Goal: Task Accomplishment & Management: Manage account settings

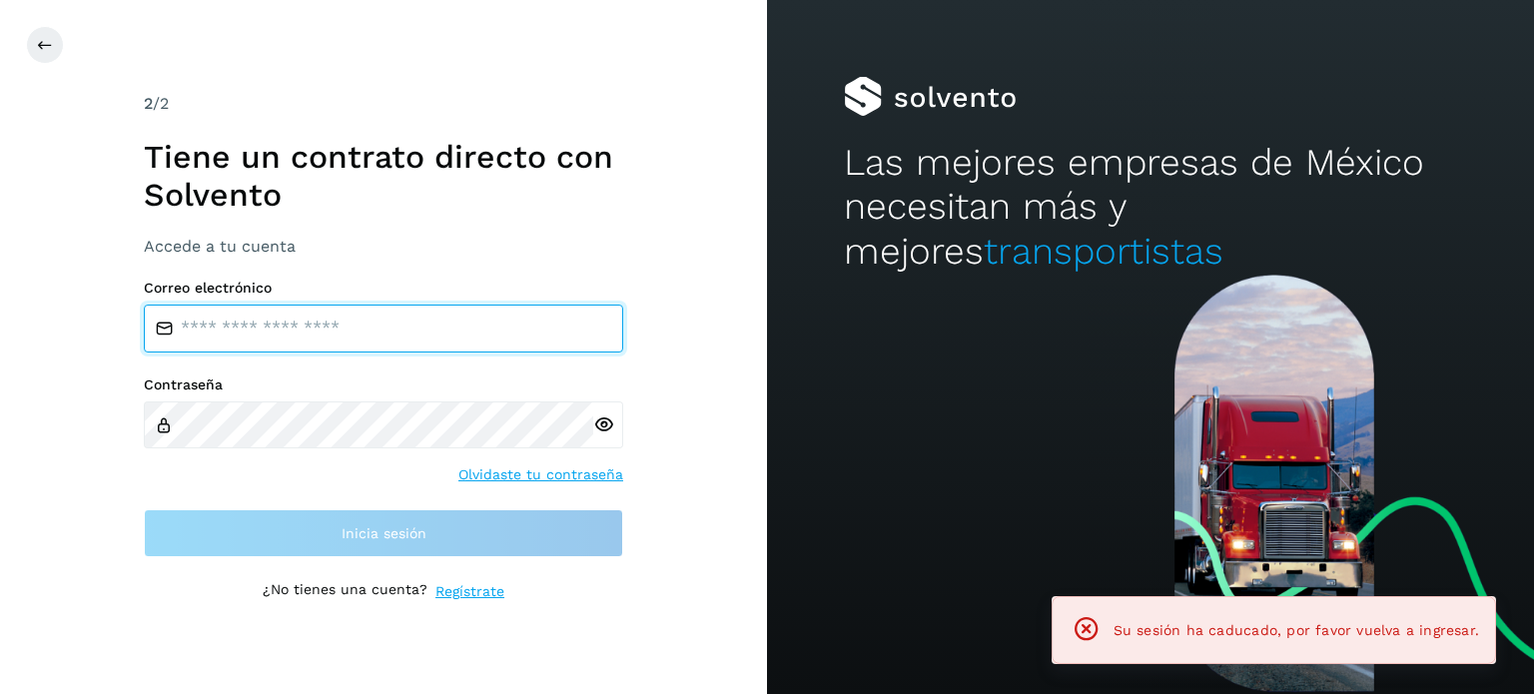
type input "**********"
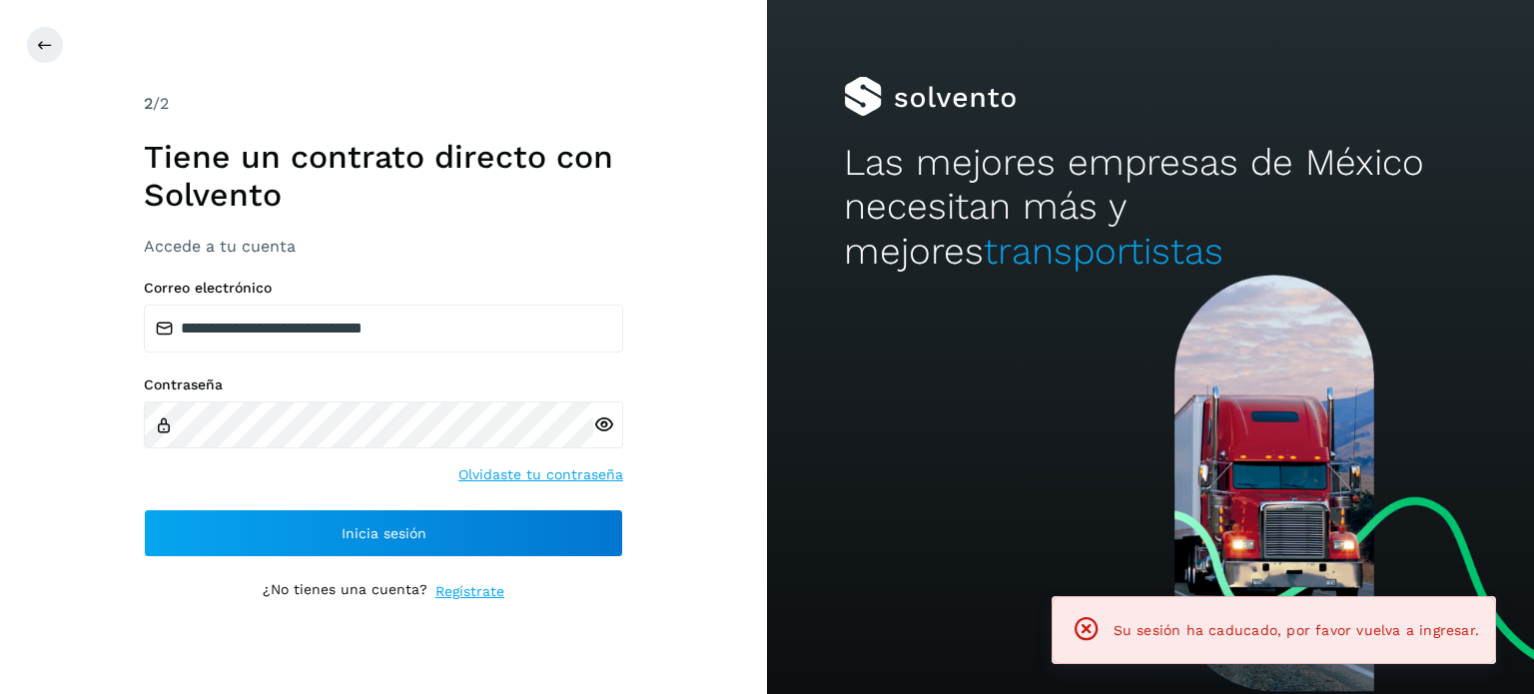
click at [87, 513] on div "**********" at bounding box center [383, 347] width 767 height 694
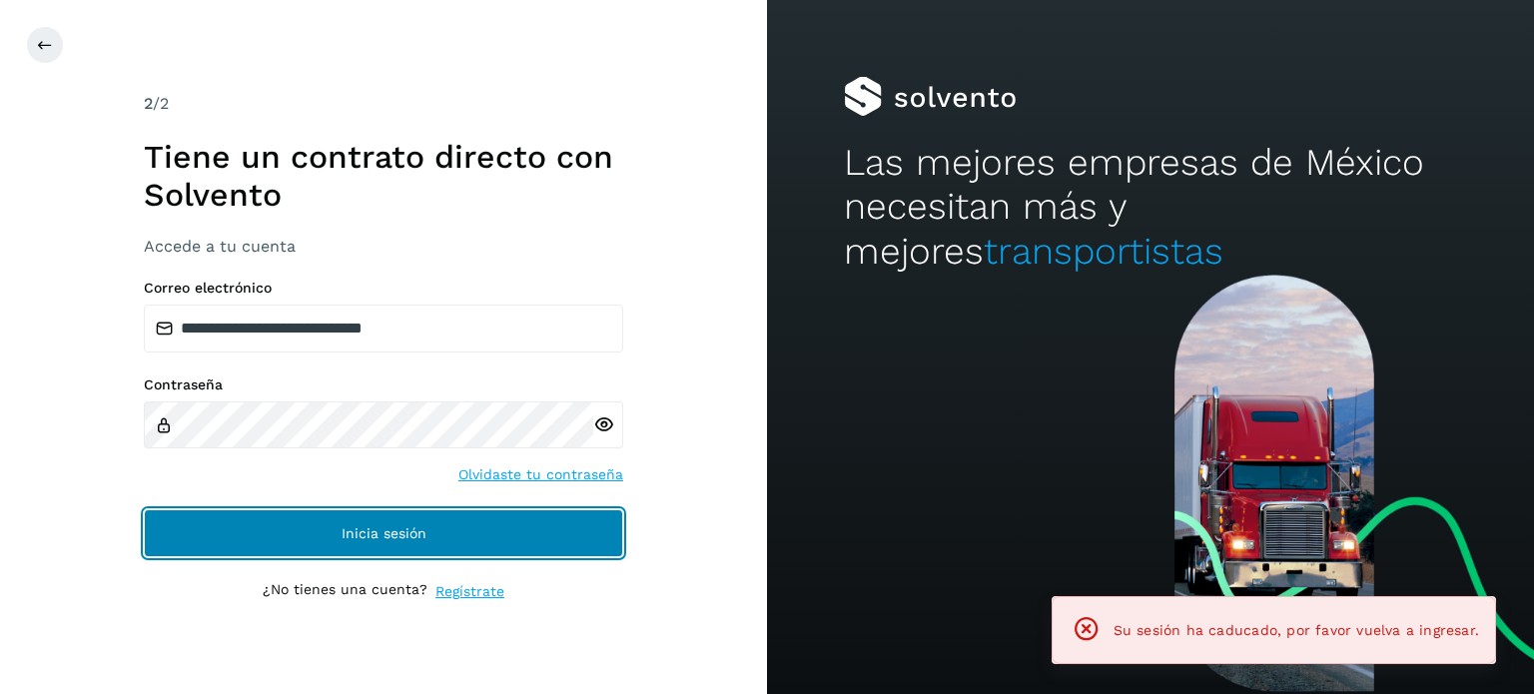
click at [203, 530] on button "Inicia sesión" at bounding box center [383, 533] width 479 height 48
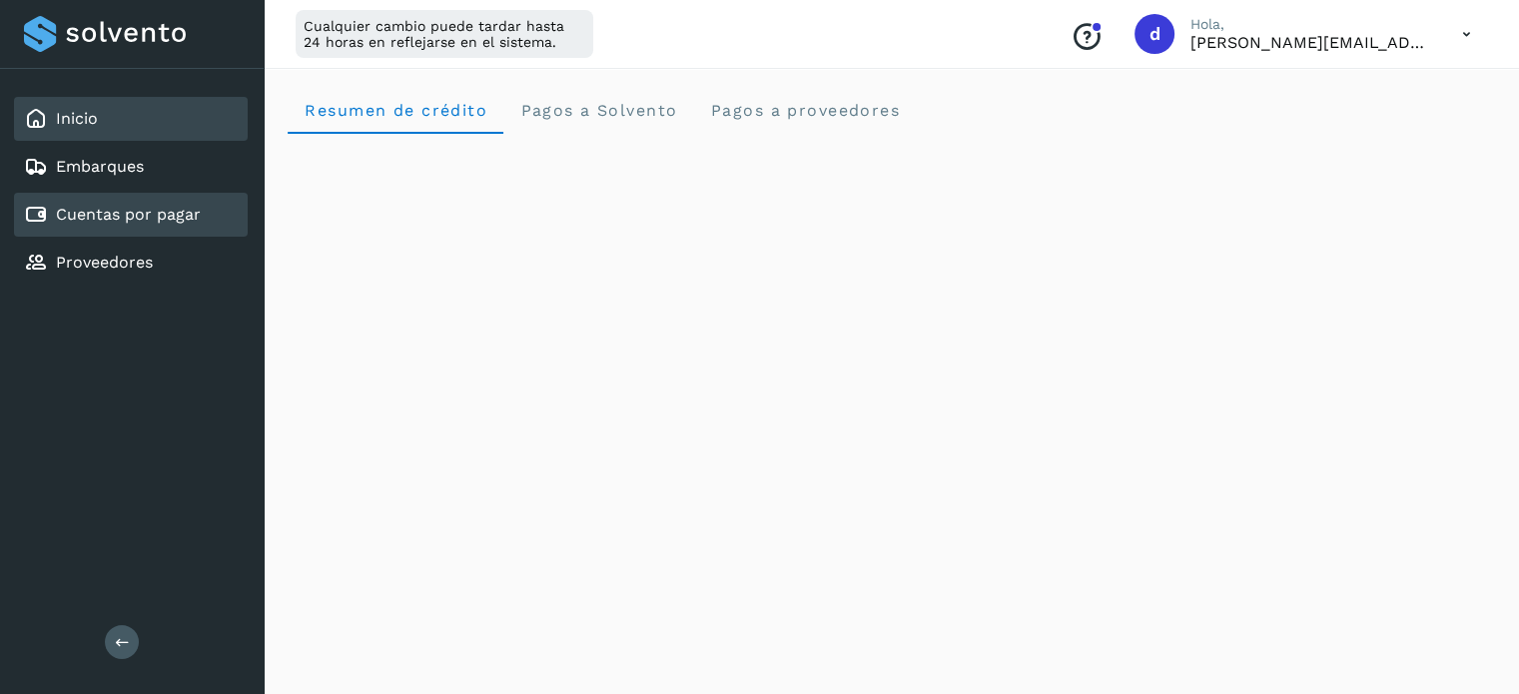
click at [100, 208] on link "Cuentas por pagar" at bounding box center [128, 214] width 145 height 19
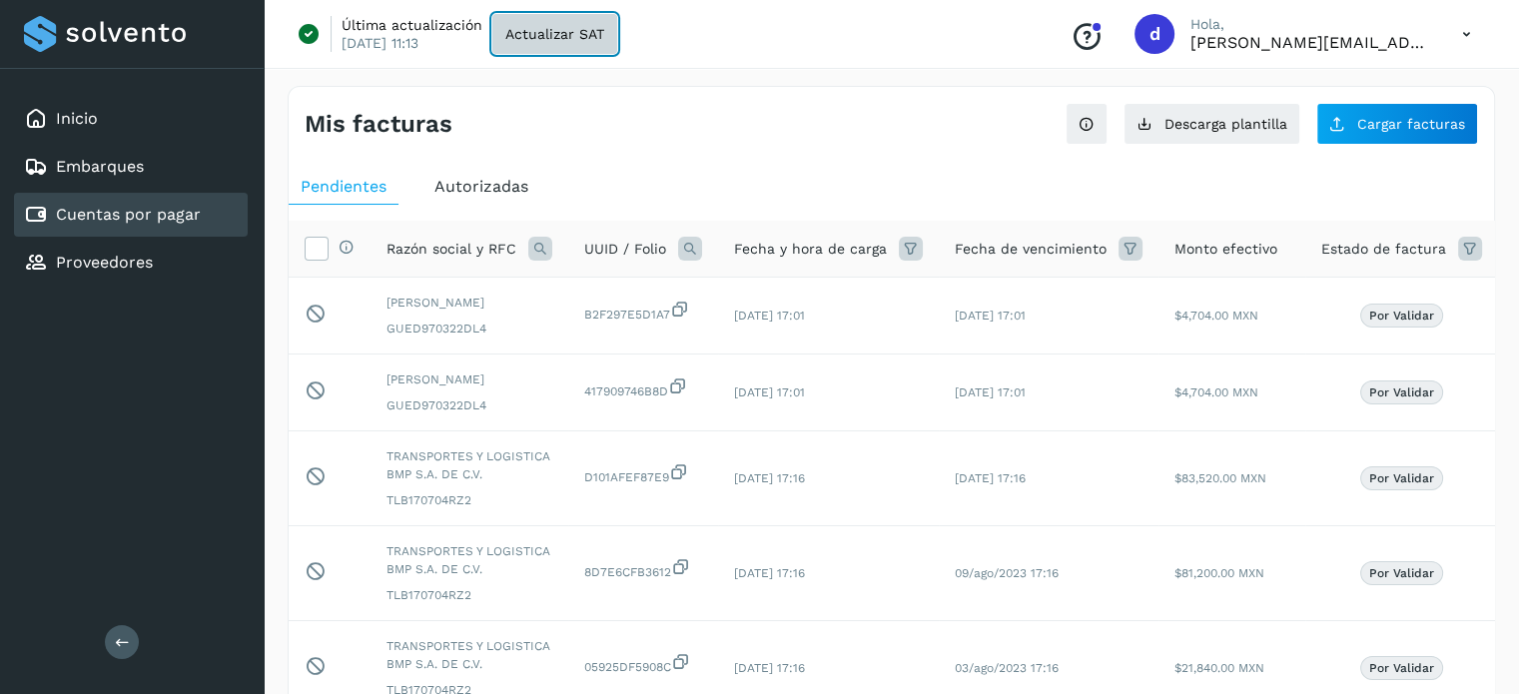
click at [536, 27] on span "Actualizar SAT" at bounding box center [554, 34] width 99 height 14
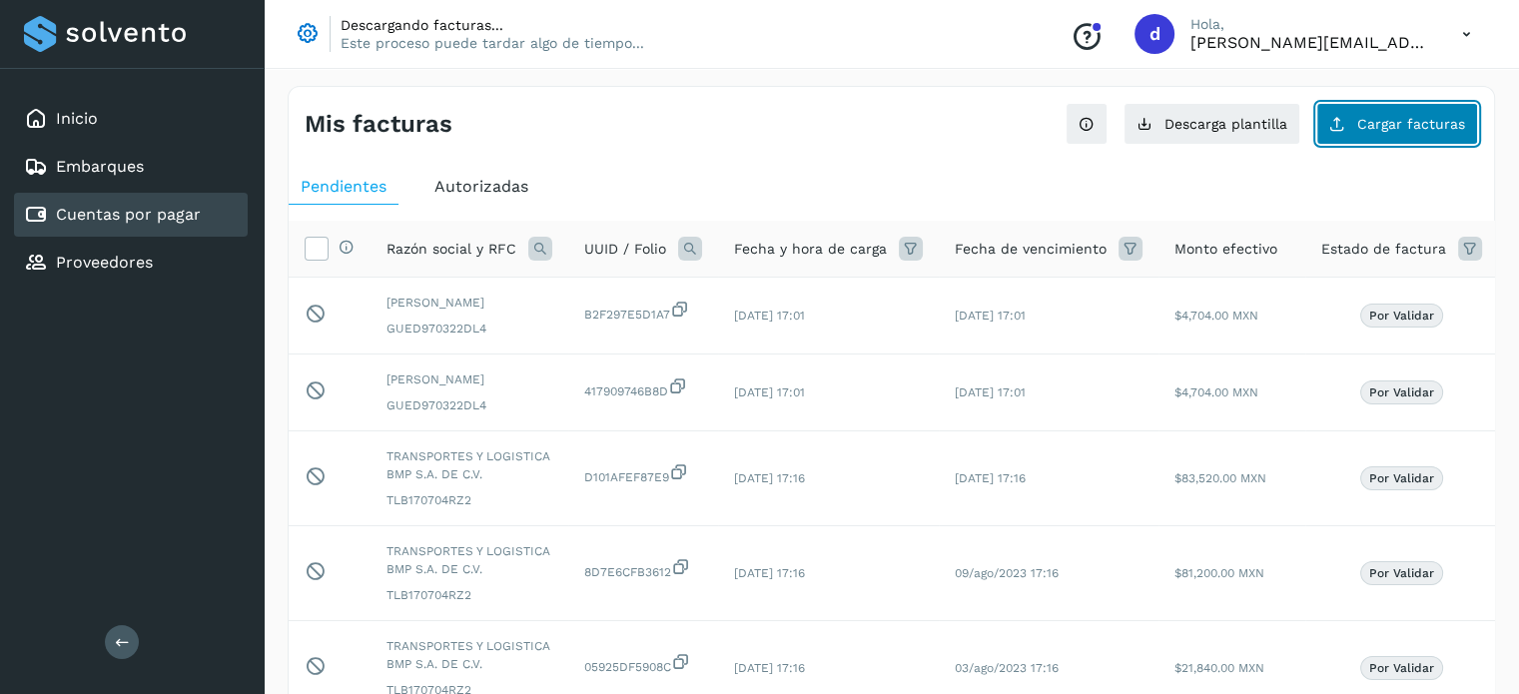
click at [1408, 141] on button "Cargar facturas" at bounding box center [1397, 124] width 162 height 42
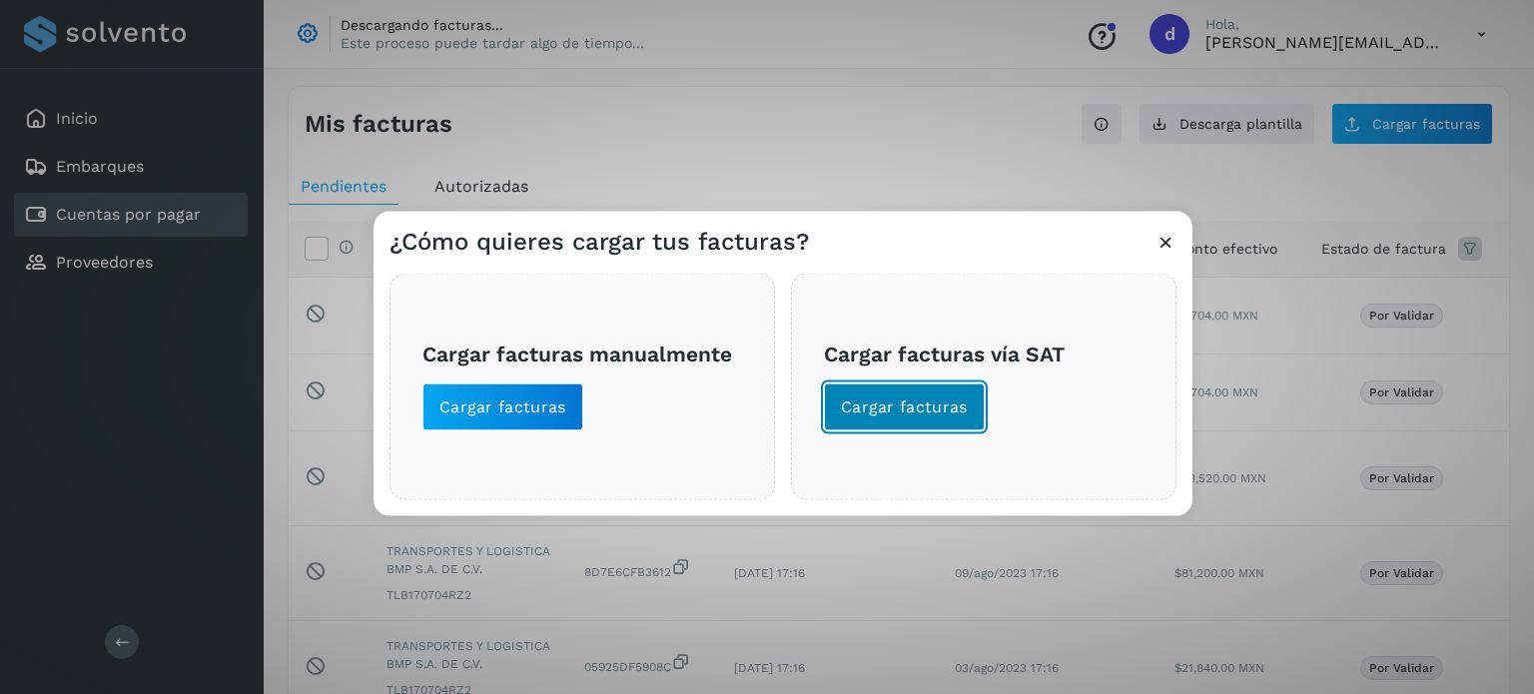
click at [863, 410] on span "Cargar facturas" at bounding box center [904, 407] width 127 height 22
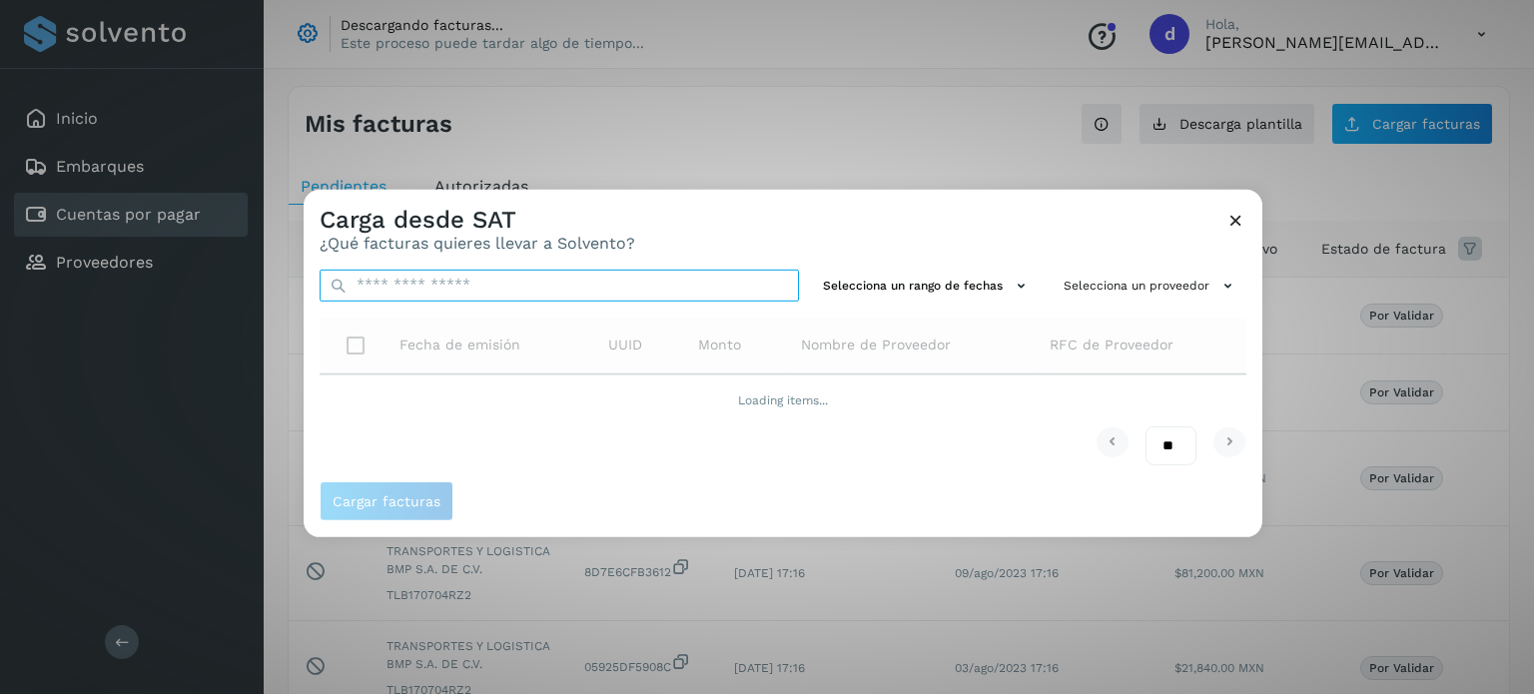
click at [546, 294] on input "text" at bounding box center [559, 285] width 479 height 32
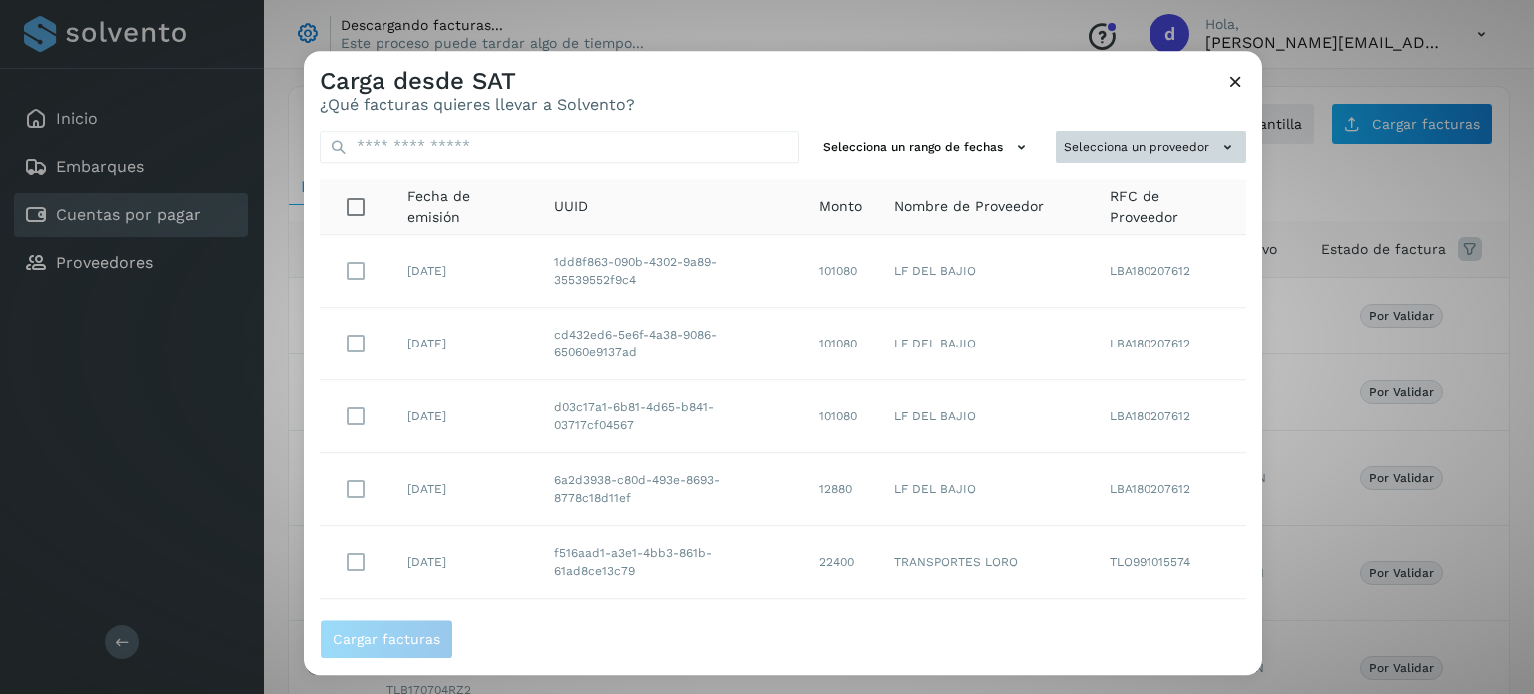
click at [1177, 287] on div "Selecciona un rango de fechas Selecciona un proveedor Fecha de emisión UUID Mon…" at bounding box center [783, 367] width 959 height 505
click at [1111, 157] on button "Selecciona un proveedor" at bounding box center [1151, 147] width 191 height 33
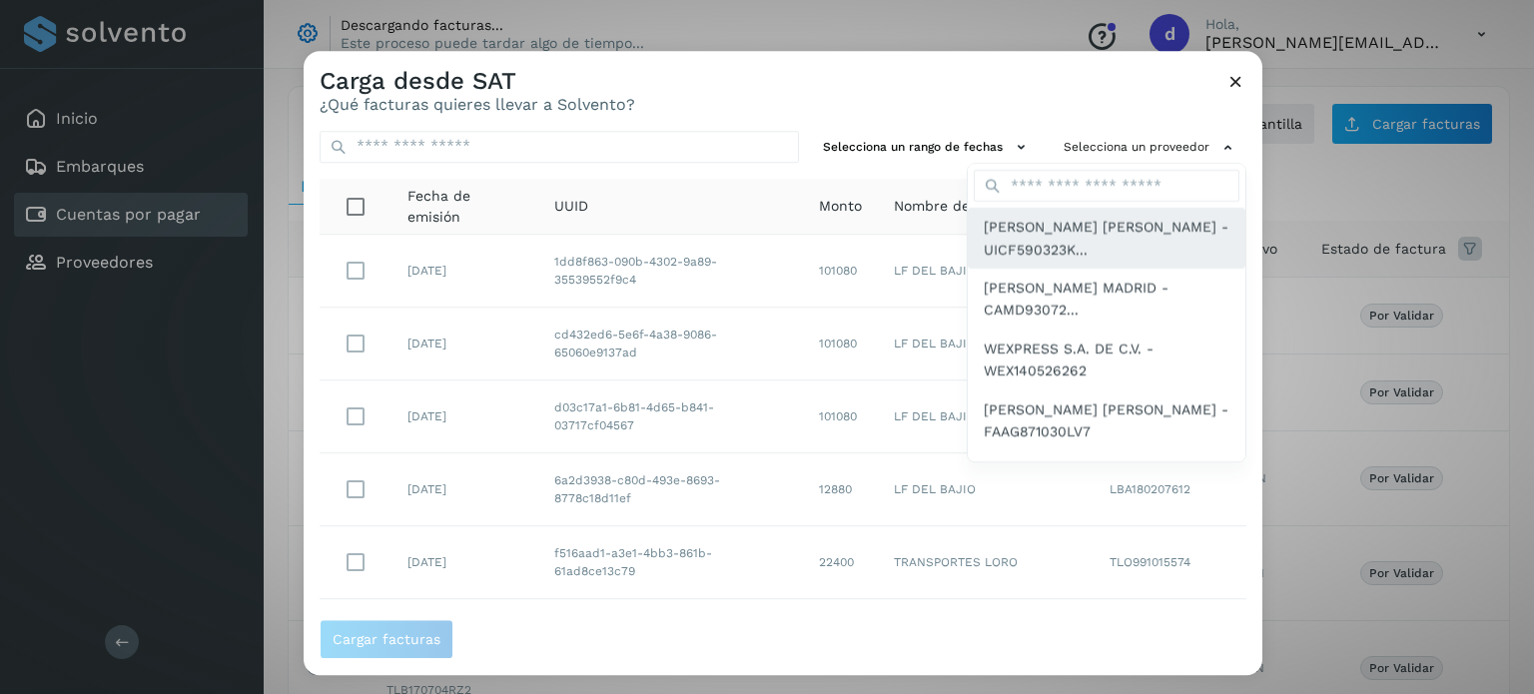
click at [1069, 237] on span "JOSE FIDEL URBINA CASTILLO - UICF590323K..." at bounding box center [1107, 239] width 246 height 45
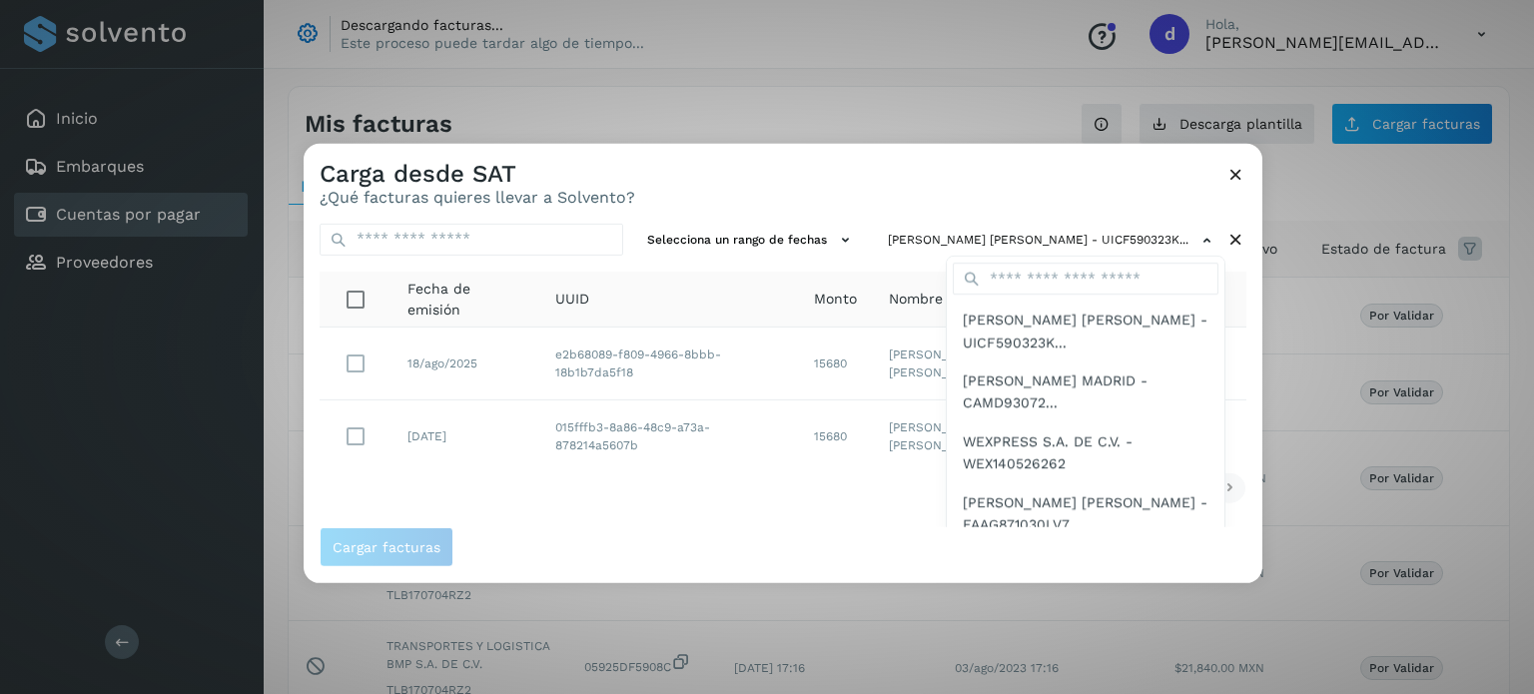
click at [361, 360] on div at bounding box center [1071, 490] width 1534 height 694
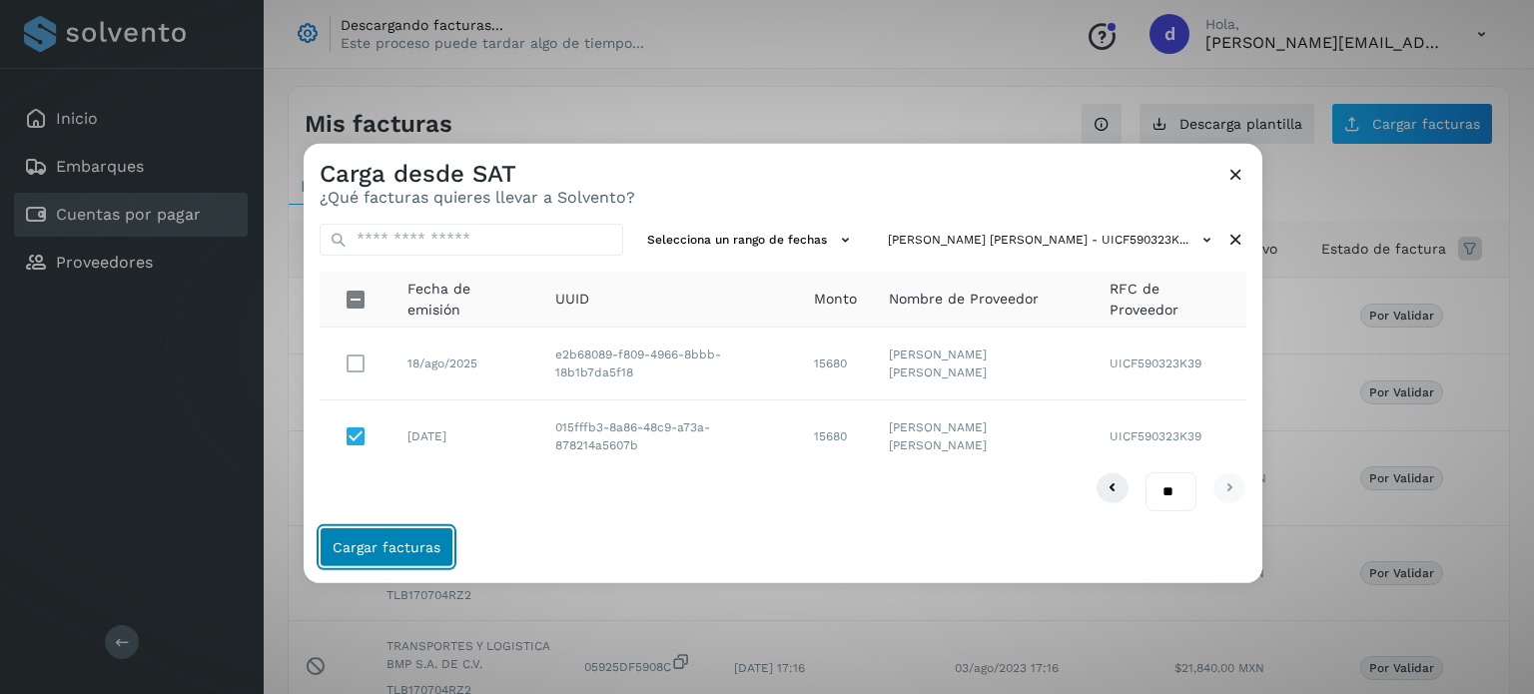
click at [408, 542] on span "Cargar facturas" at bounding box center [387, 547] width 108 height 14
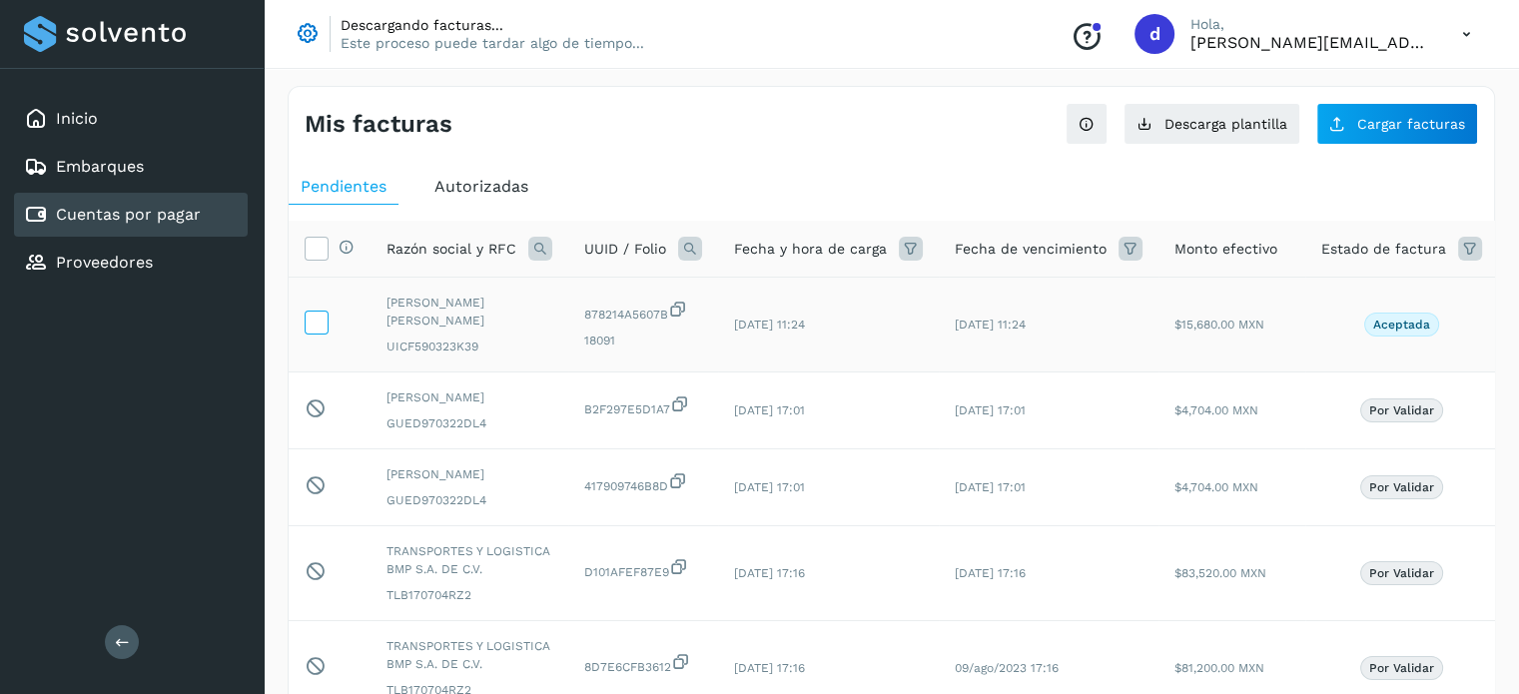
click at [317, 330] on icon at bounding box center [316, 321] width 21 height 21
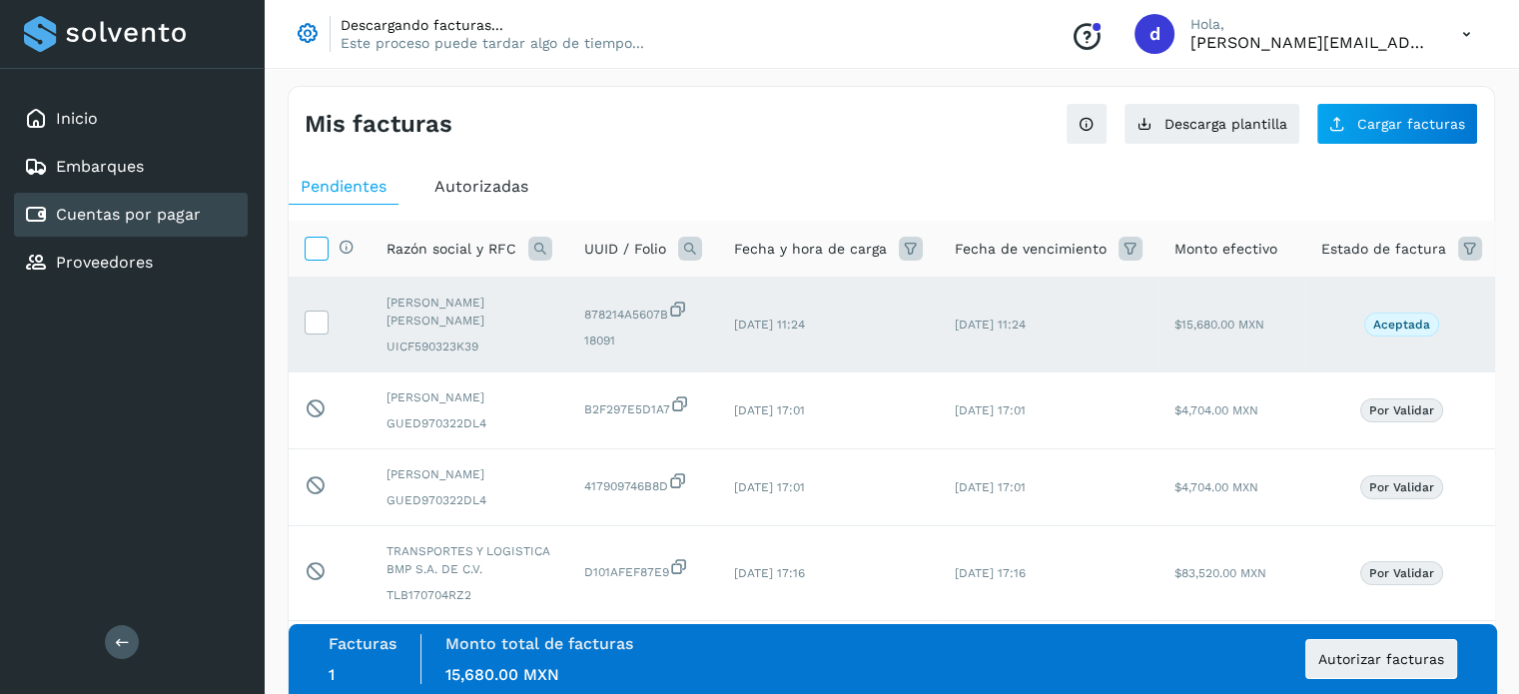
click at [310, 240] on icon at bounding box center [316, 247] width 21 height 21
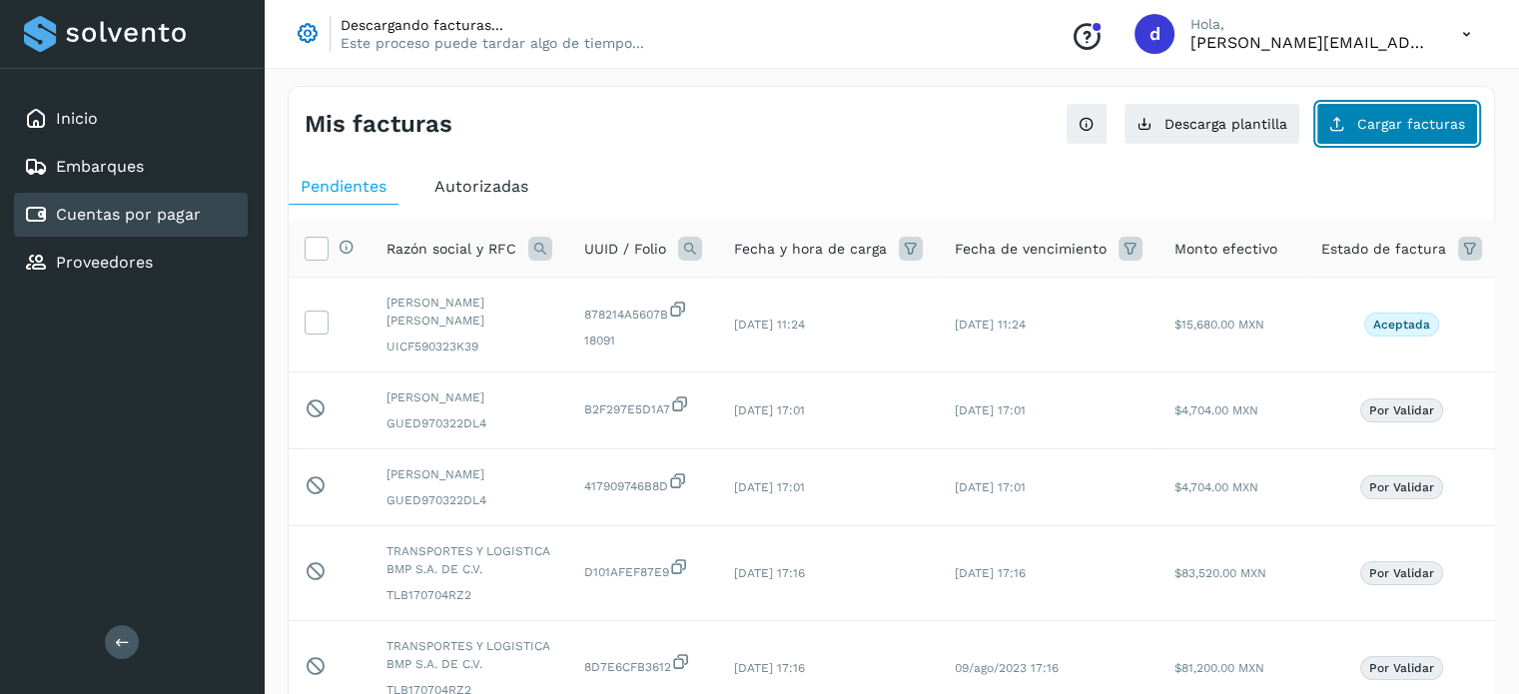
click at [1354, 136] on button "Cargar facturas" at bounding box center [1397, 124] width 162 height 42
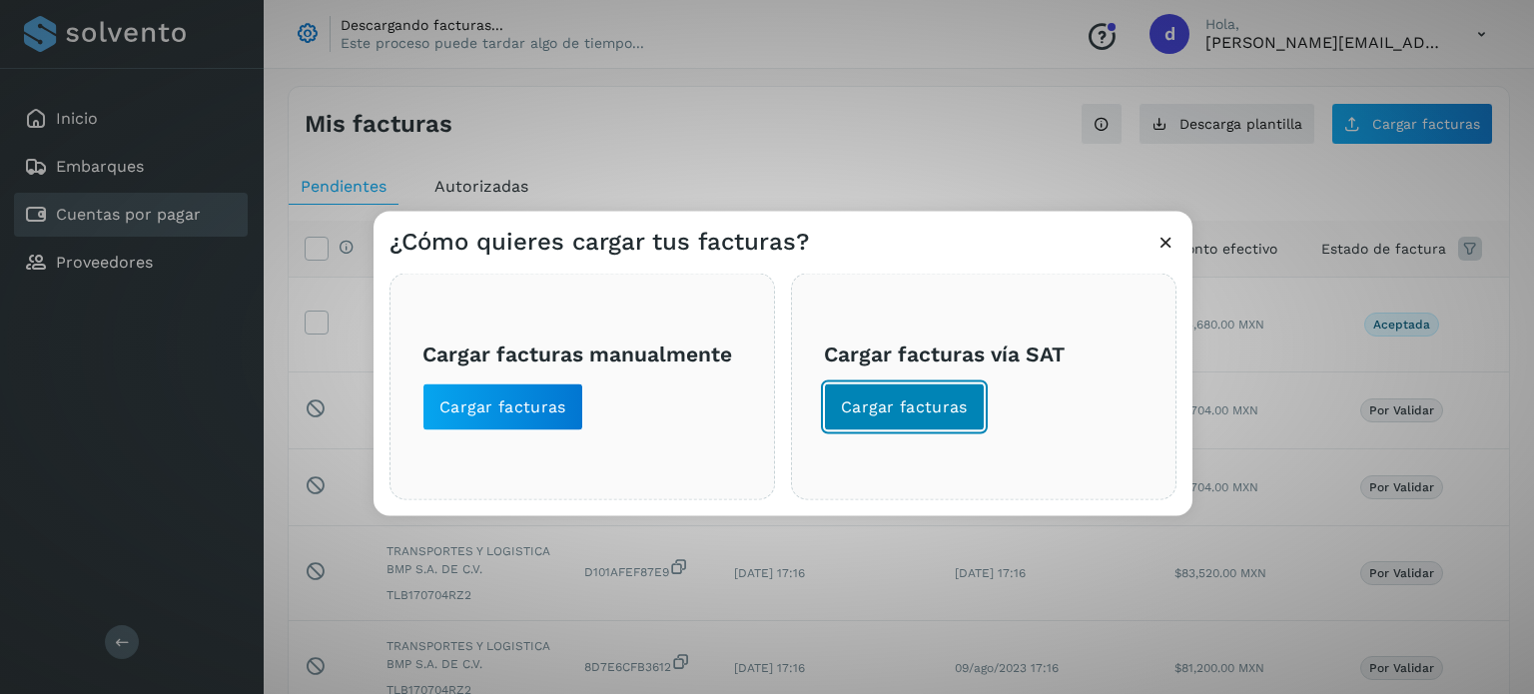
click at [928, 401] on span "Cargar facturas" at bounding box center [904, 407] width 127 height 22
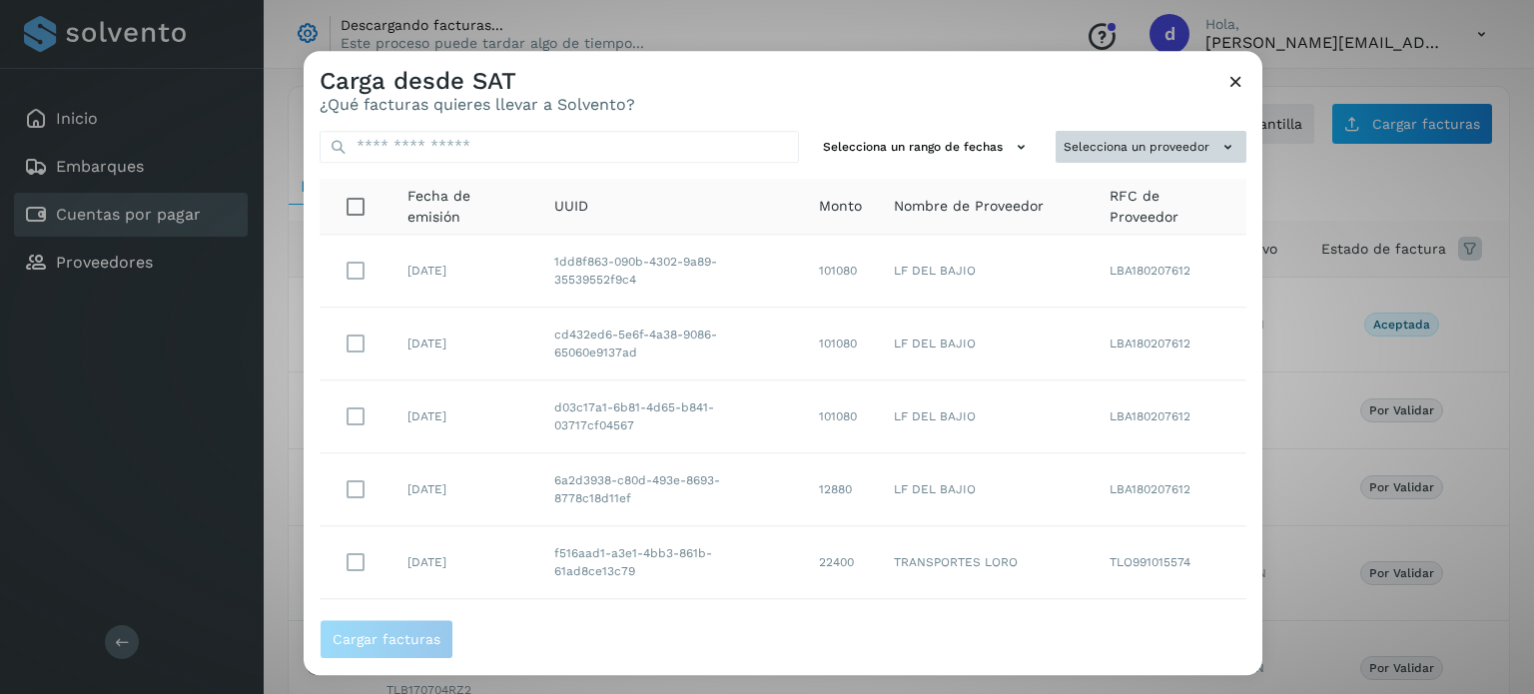
click at [1156, 136] on button "Selecciona un proveedor" at bounding box center [1151, 147] width 191 height 33
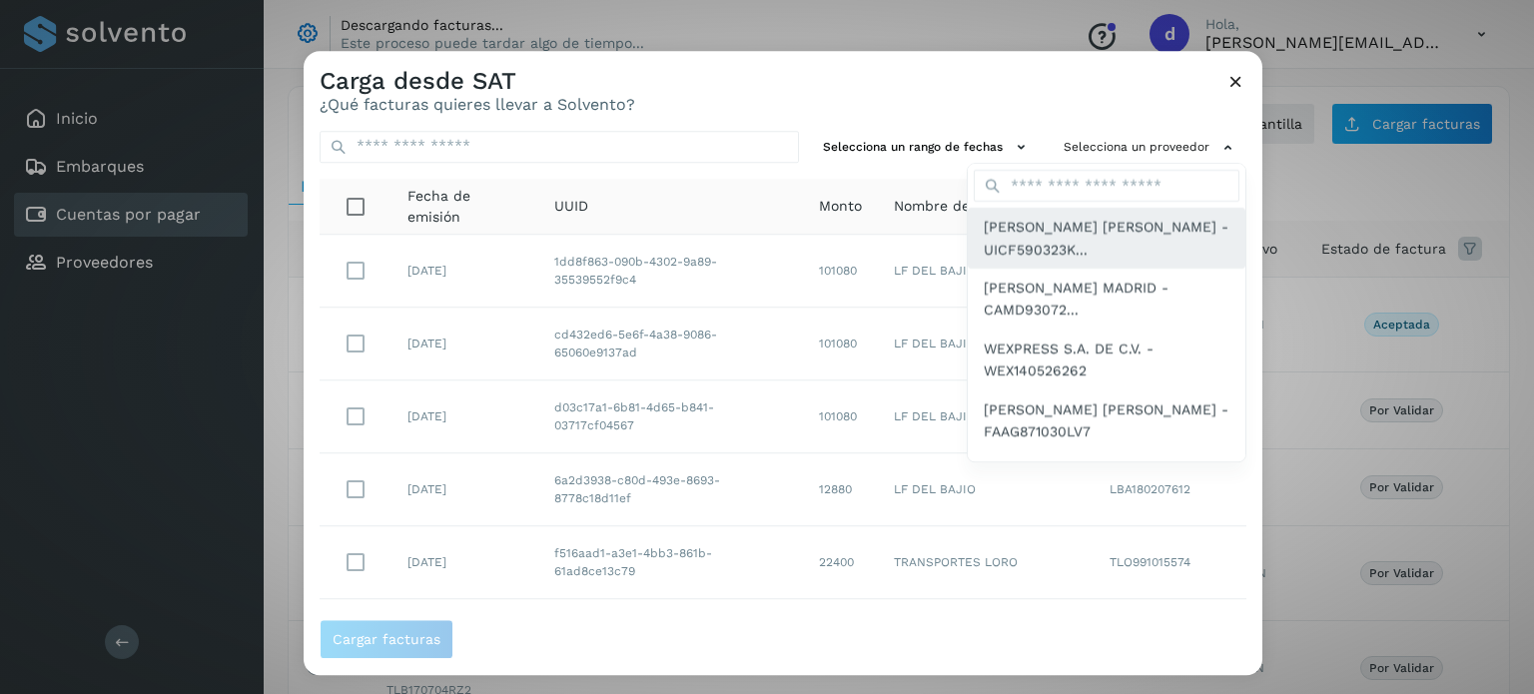
click at [1071, 237] on span "JOSE FIDEL URBINA CASTILLO - UICF590323K..." at bounding box center [1107, 239] width 246 height 45
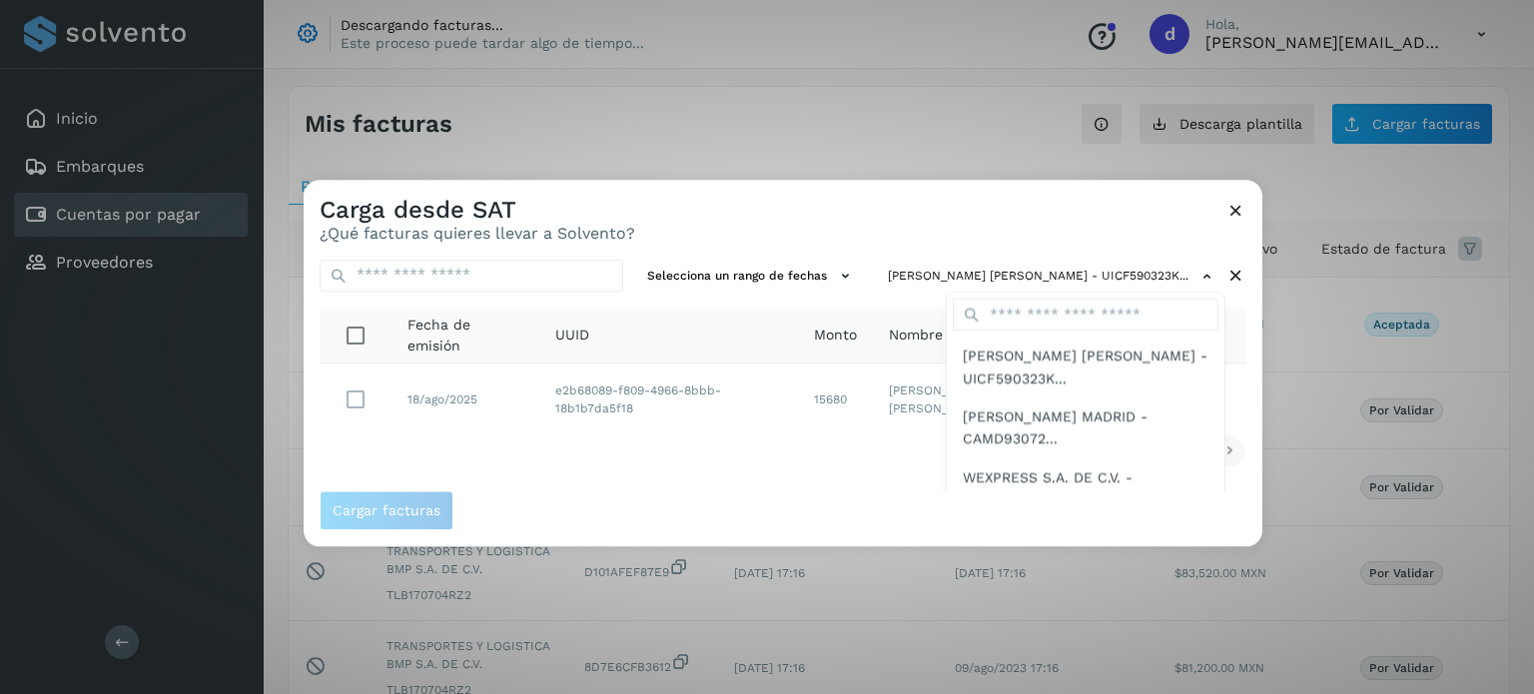
click at [356, 400] on div at bounding box center [1071, 527] width 1534 height 694
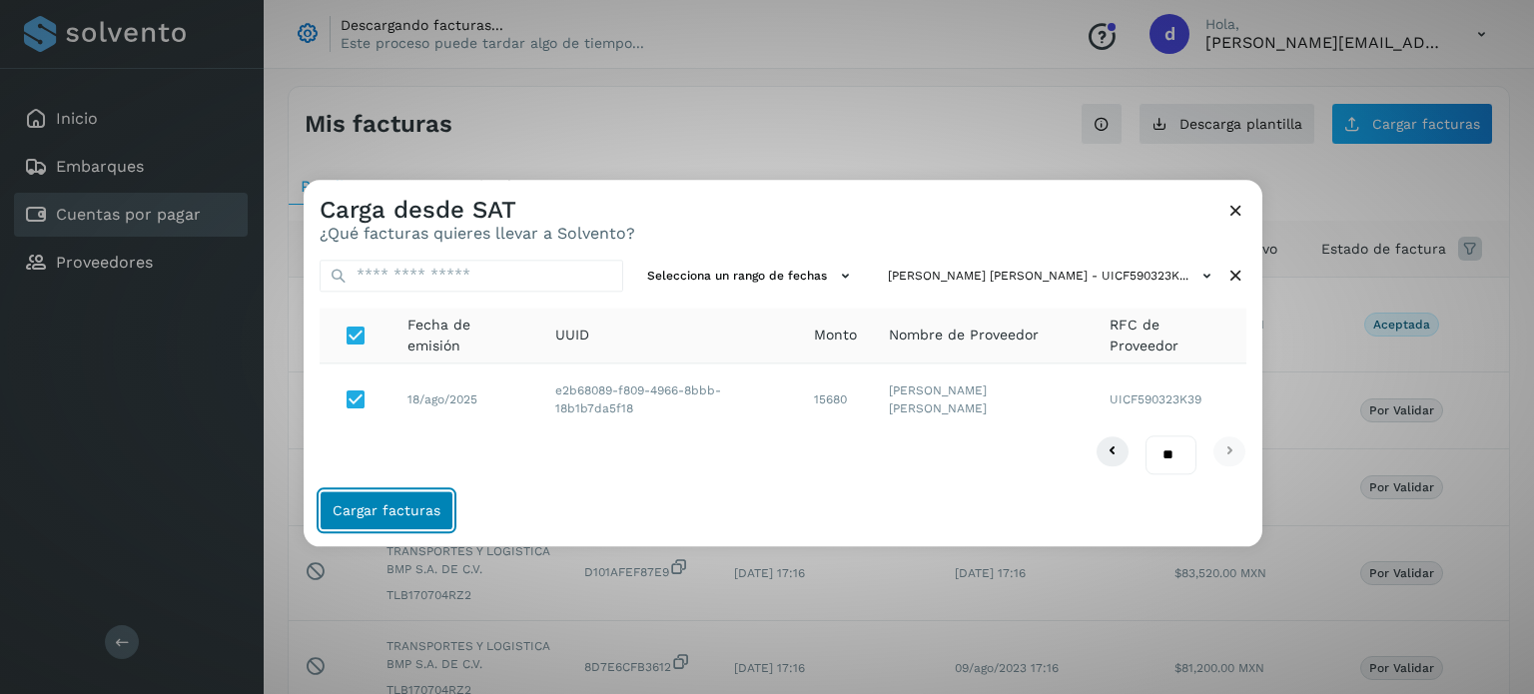
click at [412, 508] on span "Cargar facturas" at bounding box center [387, 510] width 108 height 14
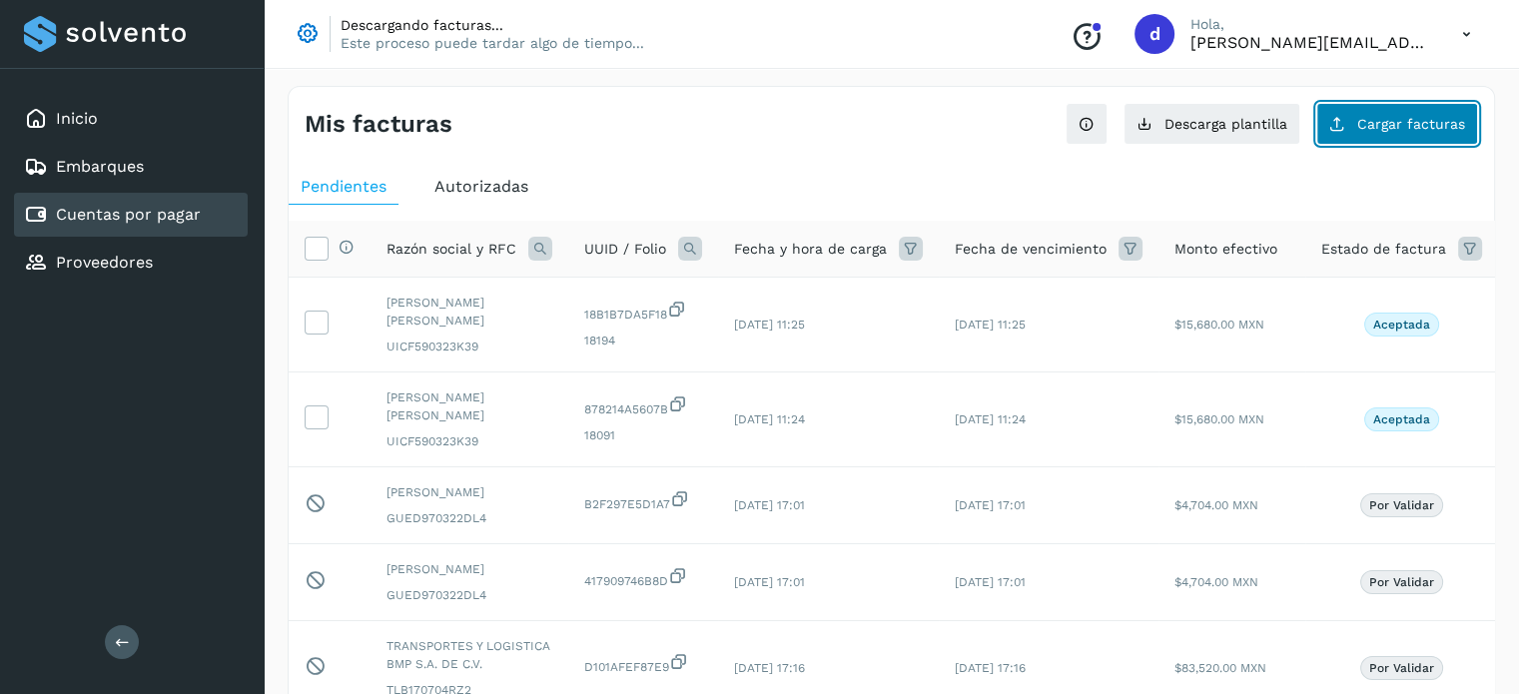
click at [1394, 125] on span "Cargar facturas" at bounding box center [1411, 124] width 108 height 14
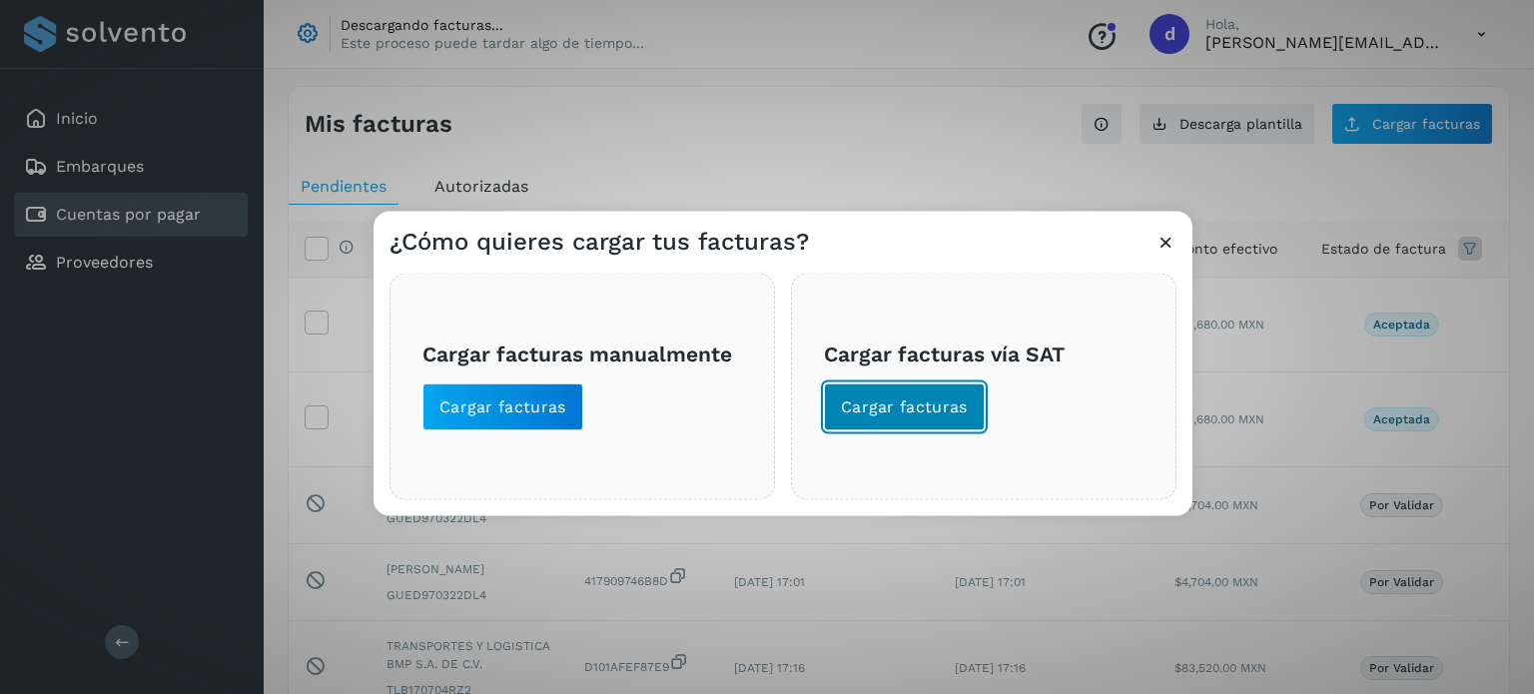
click at [951, 394] on button "Cargar facturas" at bounding box center [904, 407] width 161 height 48
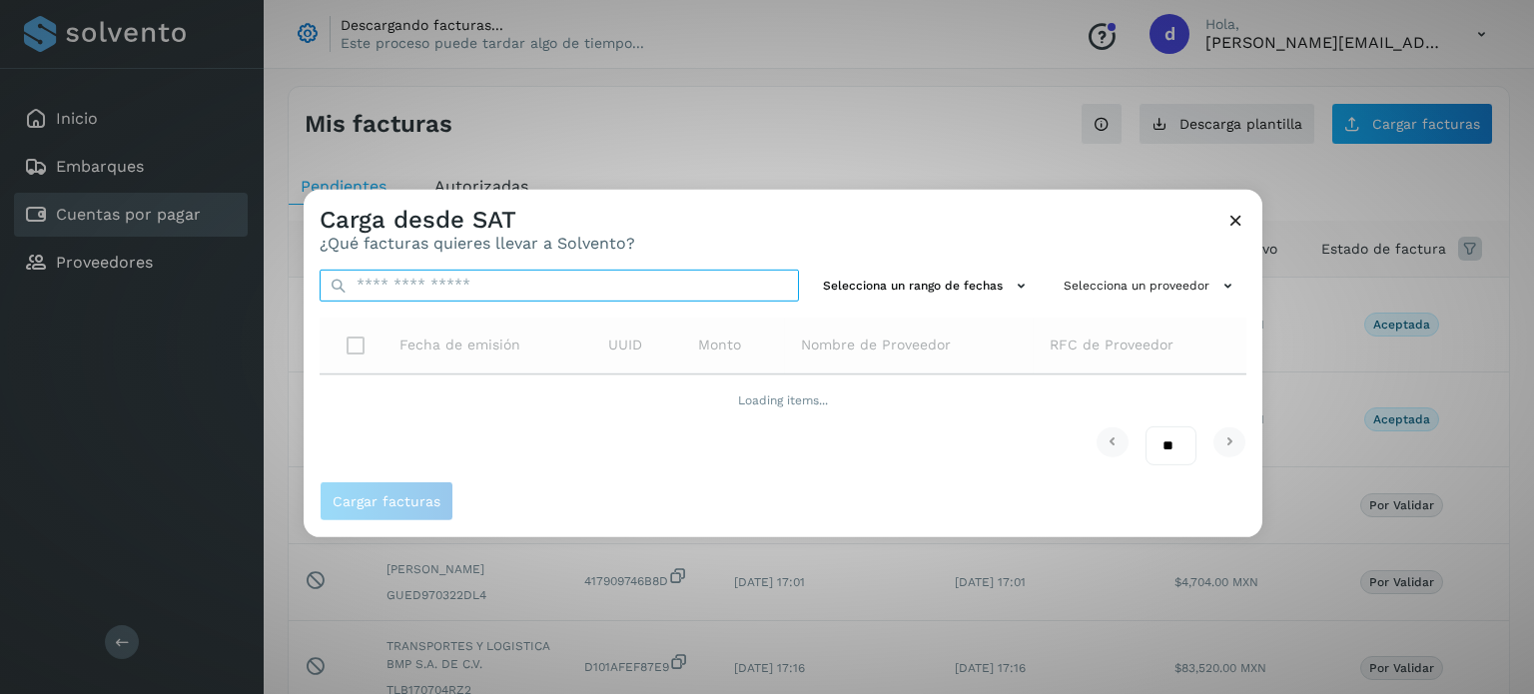
click at [423, 301] on input "text" at bounding box center [559, 285] width 479 height 32
paste input "**********"
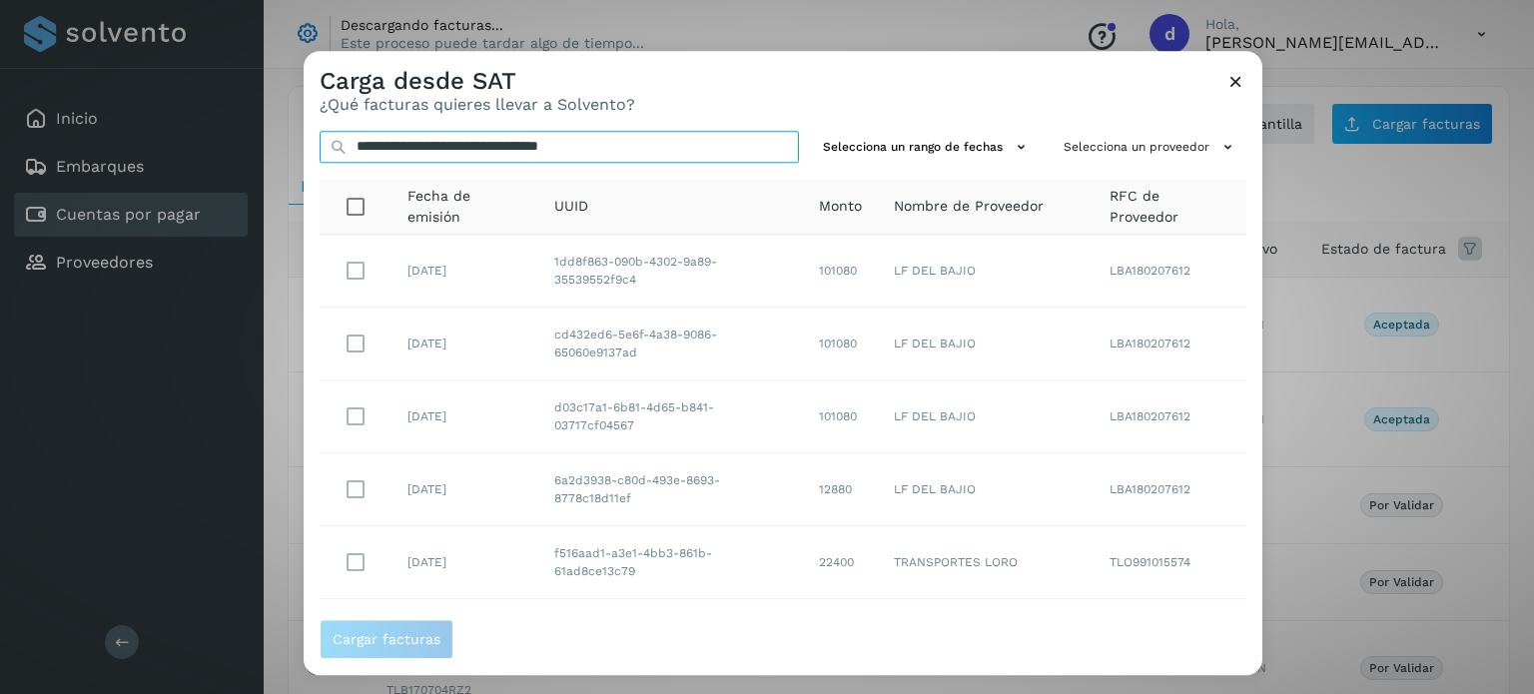
click at [670, 153] on input "**********" at bounding box center [559, 147] width 479 height 32
paste input "text"
drag, startPoint x: 663, startPoint y: 145, endPoint x: 438, endPoint y: 137, distance: 224.9
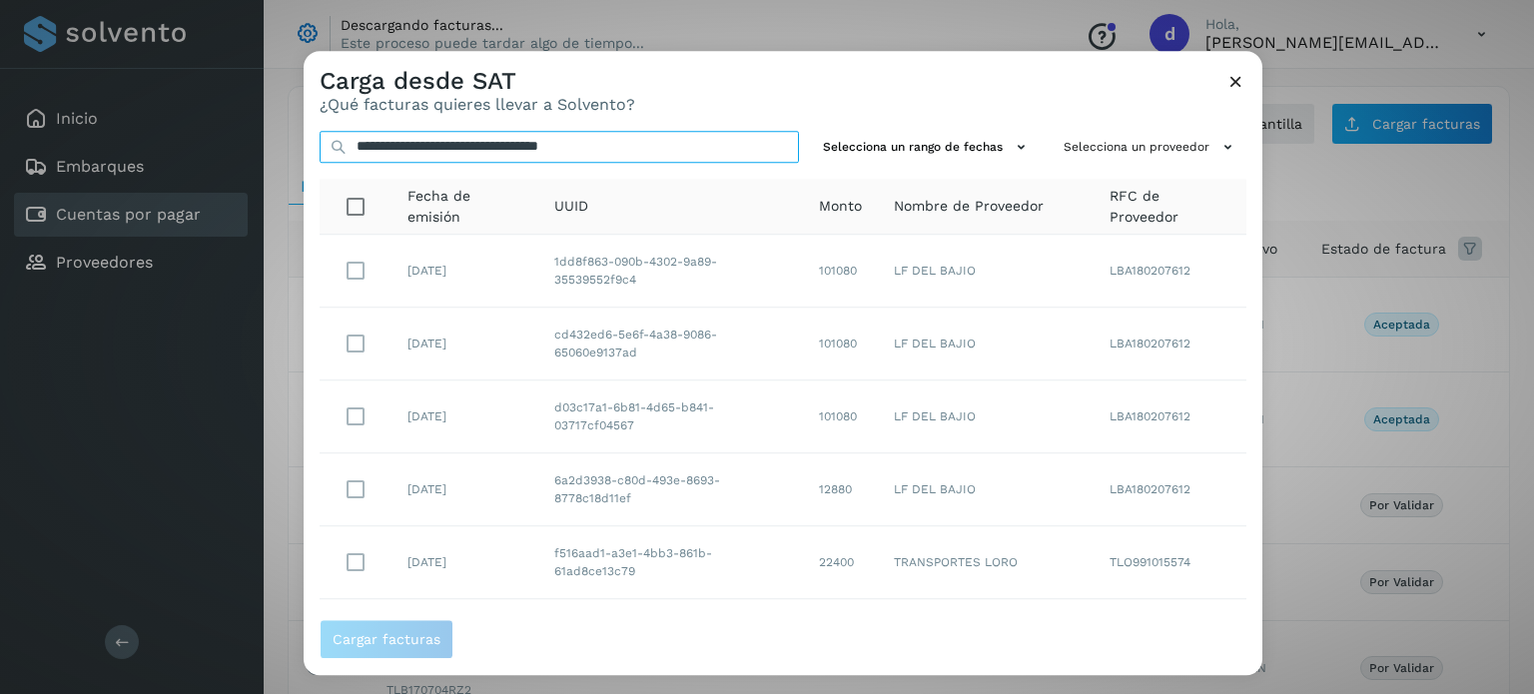
click at [438, 137] on input "**********" at bounding box center [559, 147] width 479 height 32
type input "********"
click at [379, 150] on input "********" at bounding box center [559, 147] width 479 height 32
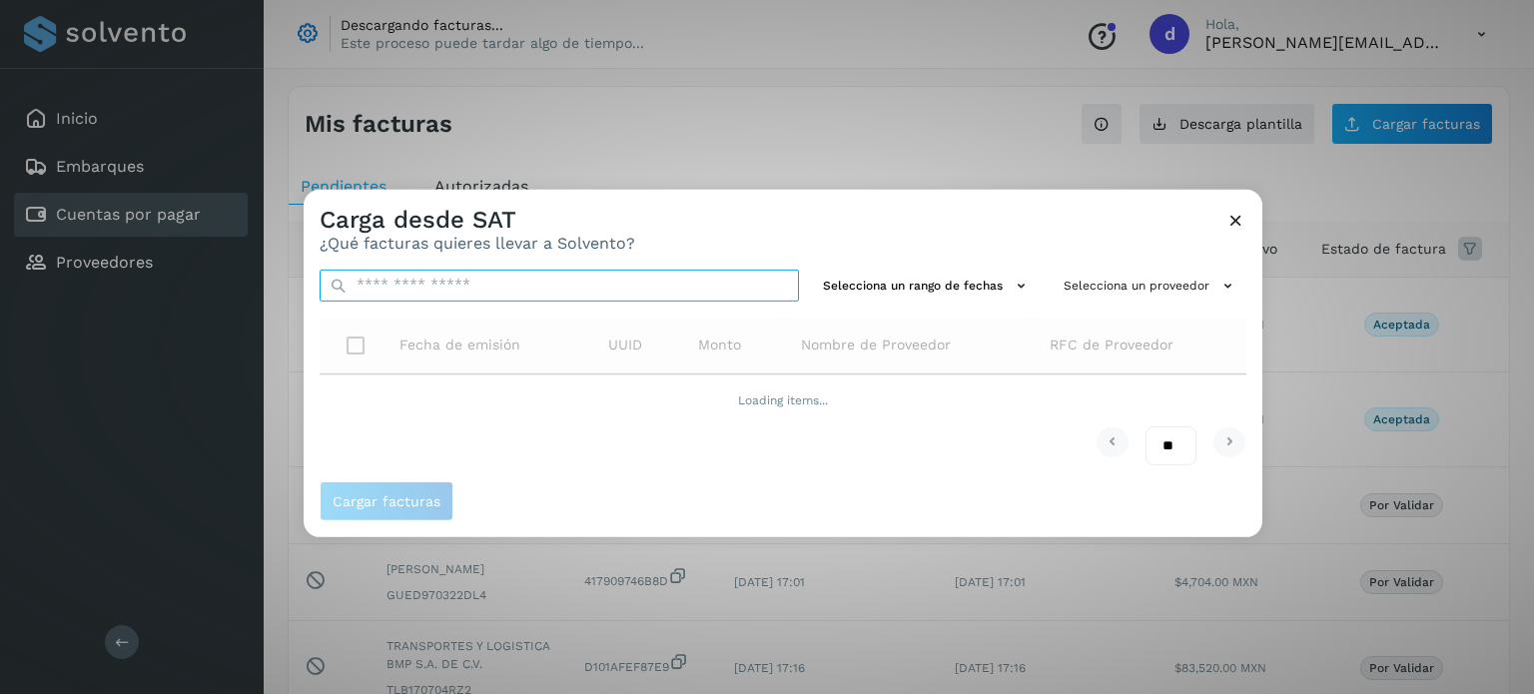
click at [434, 275] on input "text" at bounding box center [559, 285] width 479 height 32
paste input "********"
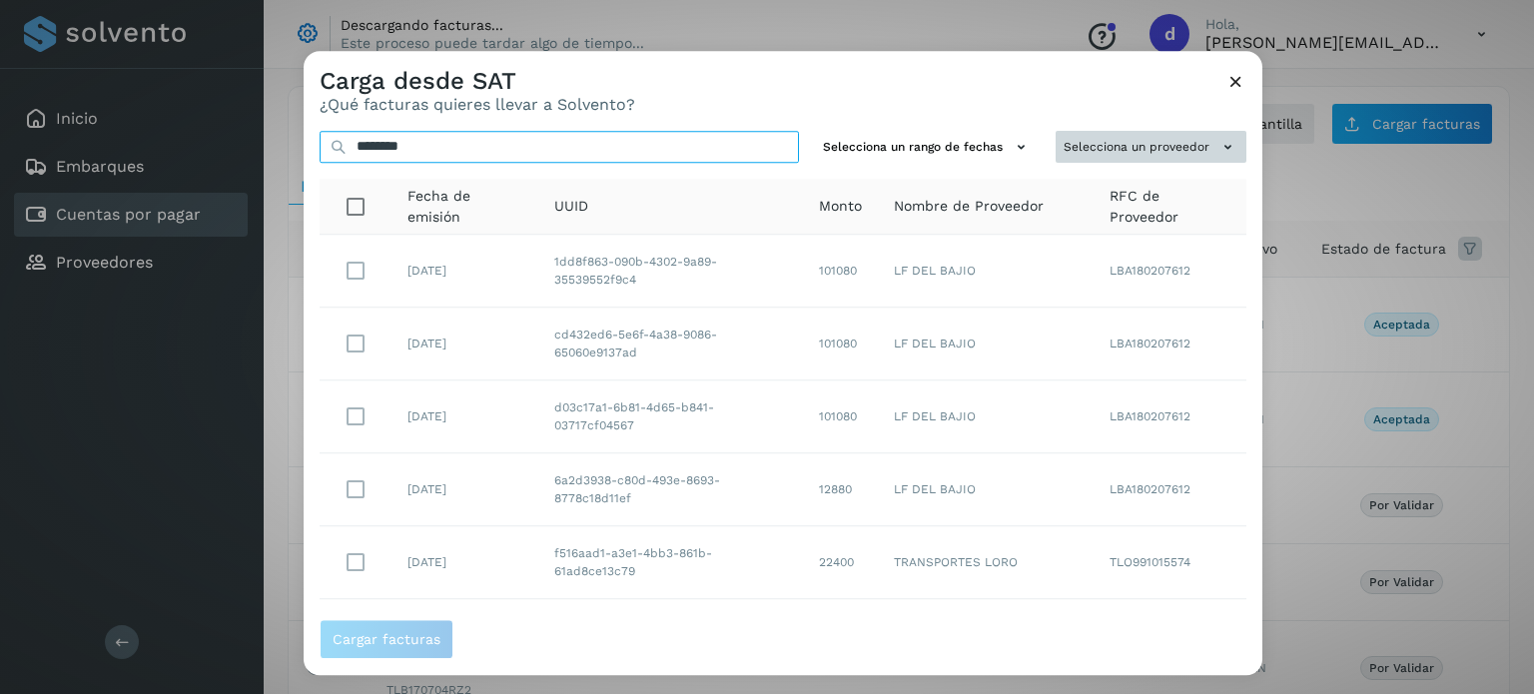
type input "********"
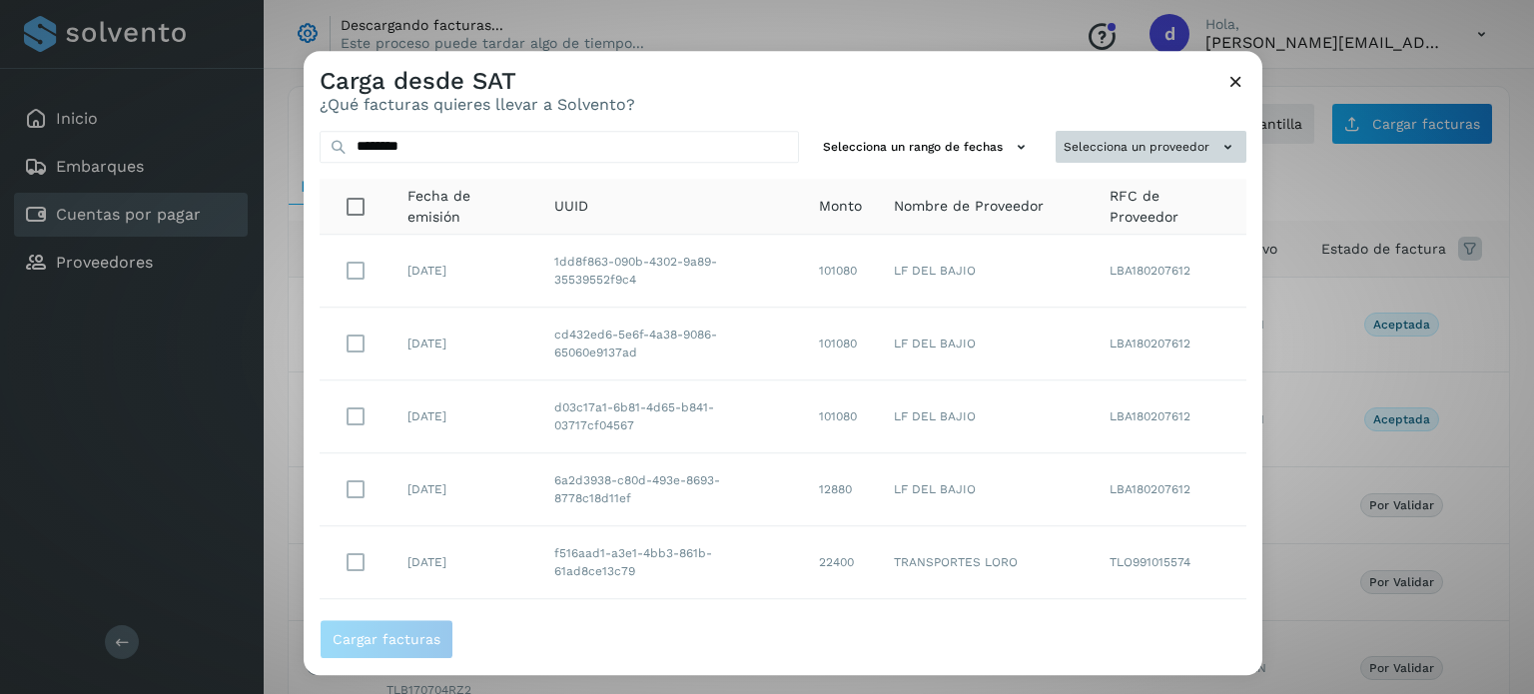
click at [1190, 155] on button "Selecciona un proveedor" at bounding box center [1151, 147] width 191 height 33
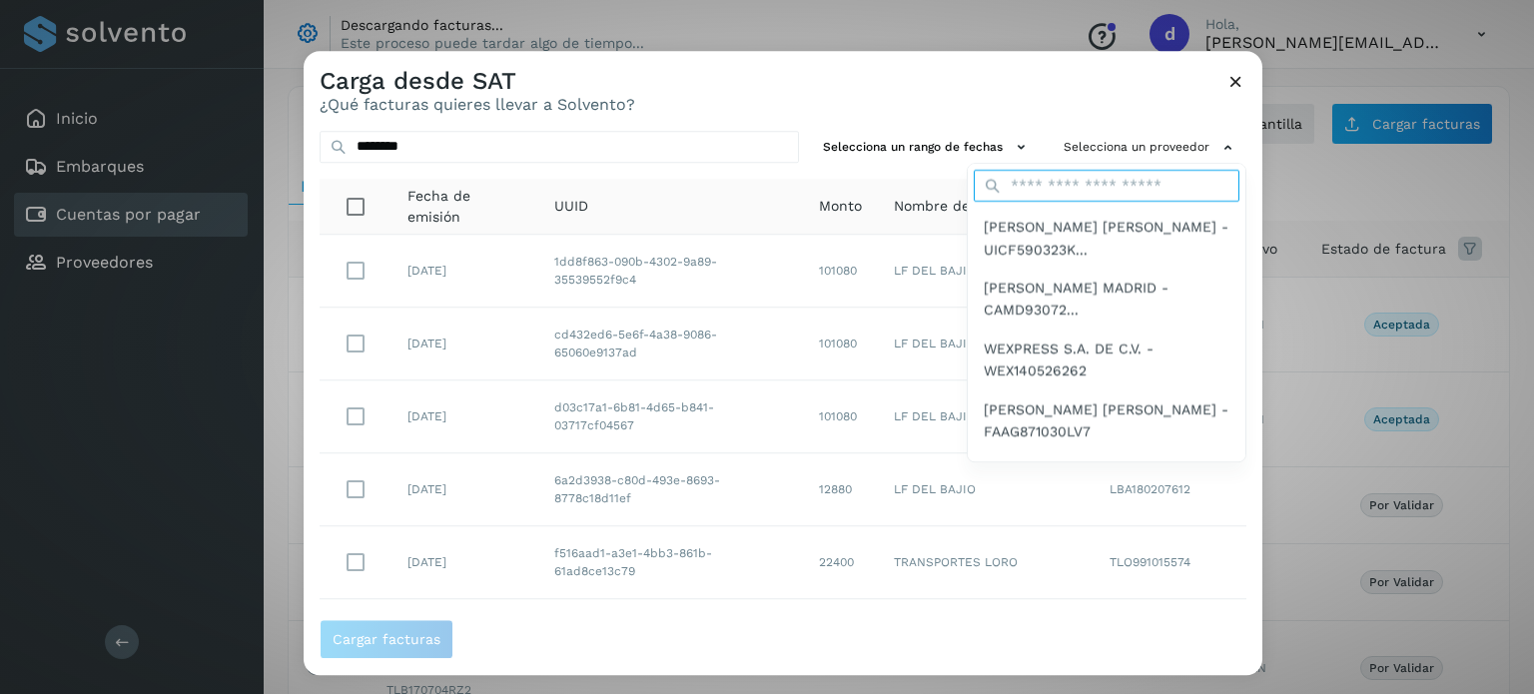
click at [1056, 199] on input "text" at bounding box center [1107, 187] width 266 height 32
type input "***"
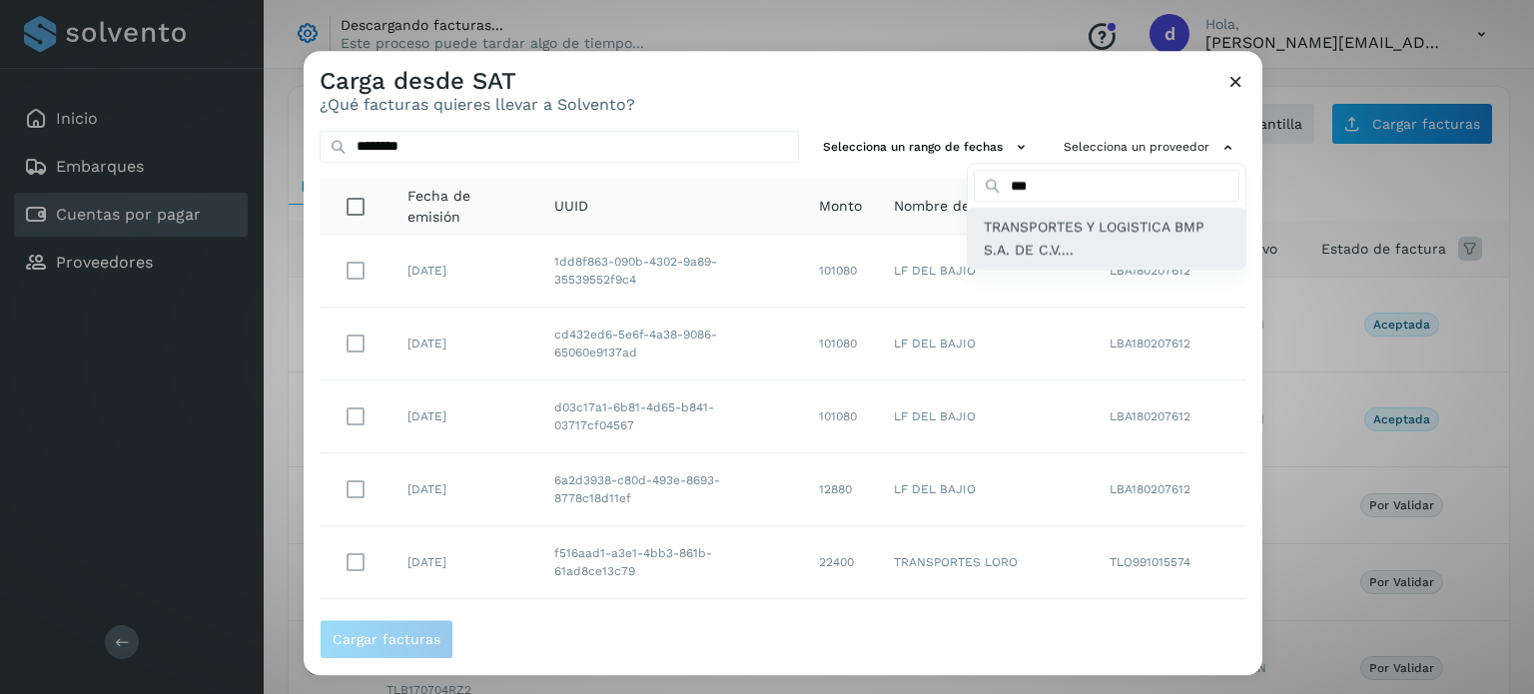
click at [1050, 243] on span "TRANSPORTES Y LOGISTICA BMP S.A. DE C.V...." at bounding box center [1107, 239] width 246 height 45
click at [1080, 241] on span "TRANSPORTES Y LOGISTICA BMP S.A. DE C.V...." at bounding box center [1086, 239] width 246 height 45
click at [1031, 240] on span "TRANSPORTES Y LOGISTICA BMP S.A. DE C.V...." at bounding box center [1086, 239] width 246 height 45
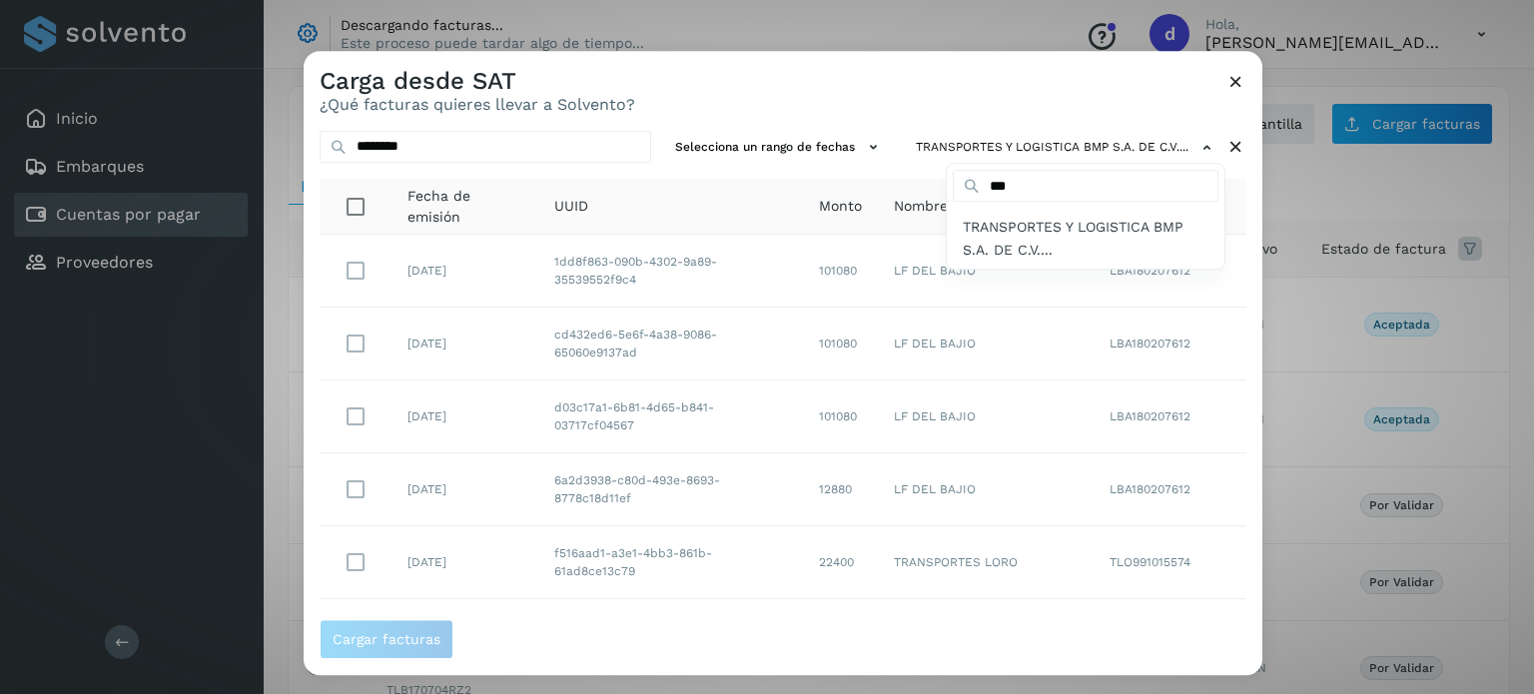
click at [860, 169] on div at bounding box center [1071, 398] width 1534 height 694
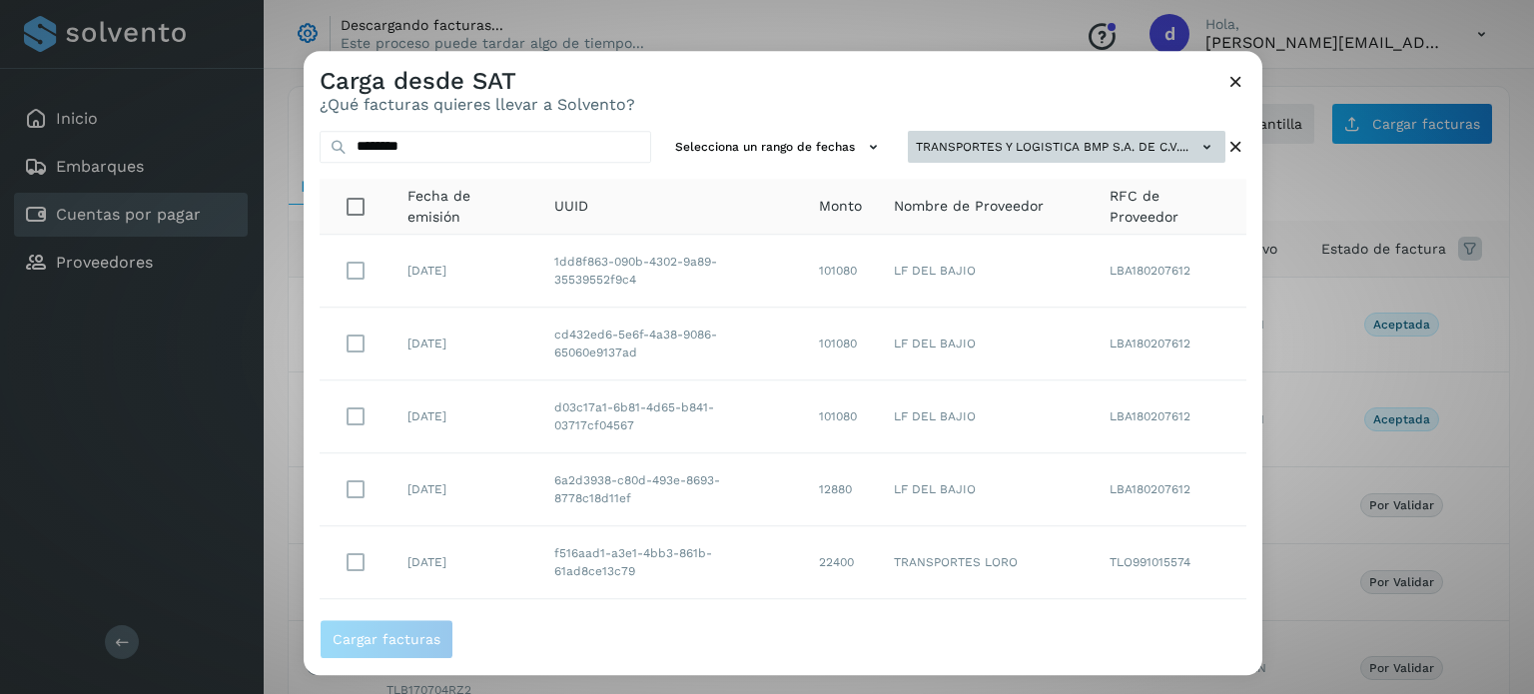
click at [1197, 151] on icon at bounding box center [1207, 147] width 21 height 21
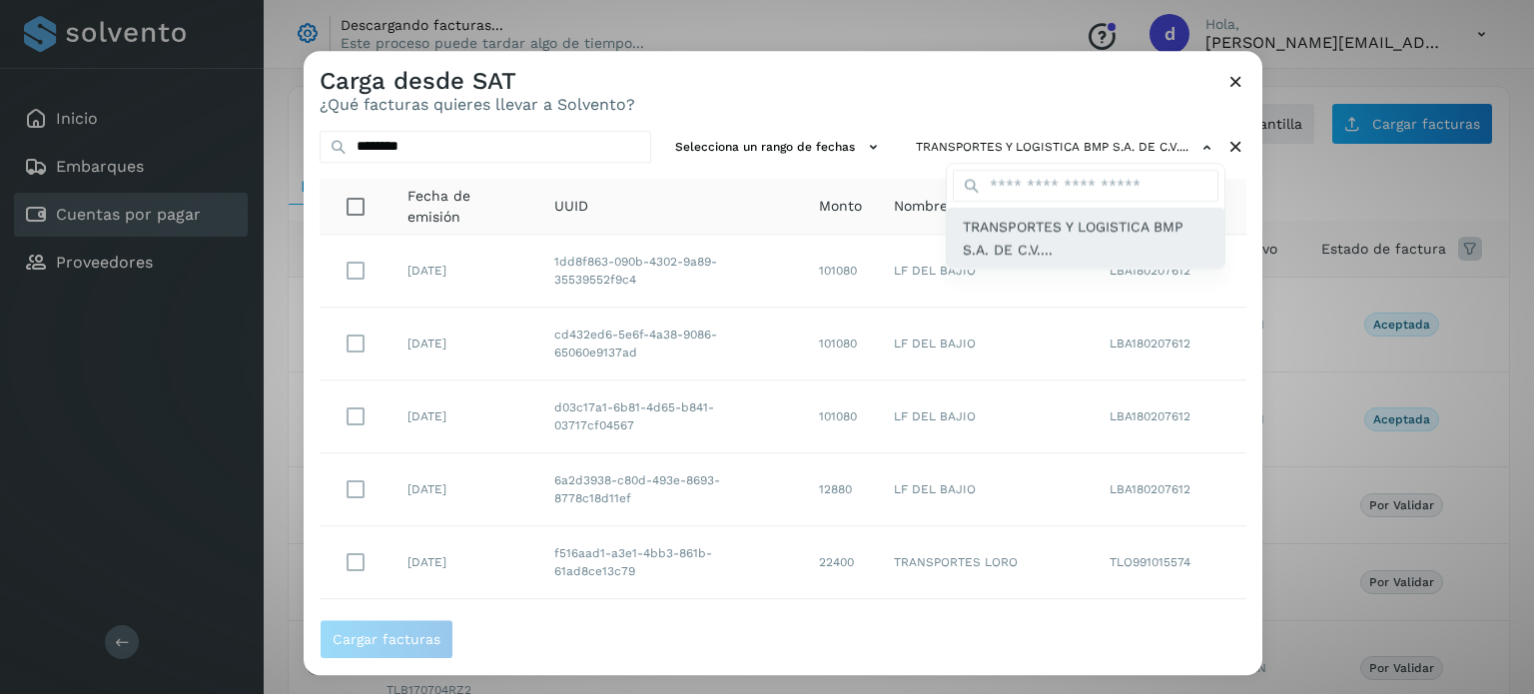
click at [1070, 230] on span "TRANSPORTES Y LOGISTICA BMP S.A. DE C.V...." at bounding box center [1086, 239] width 246 height 45
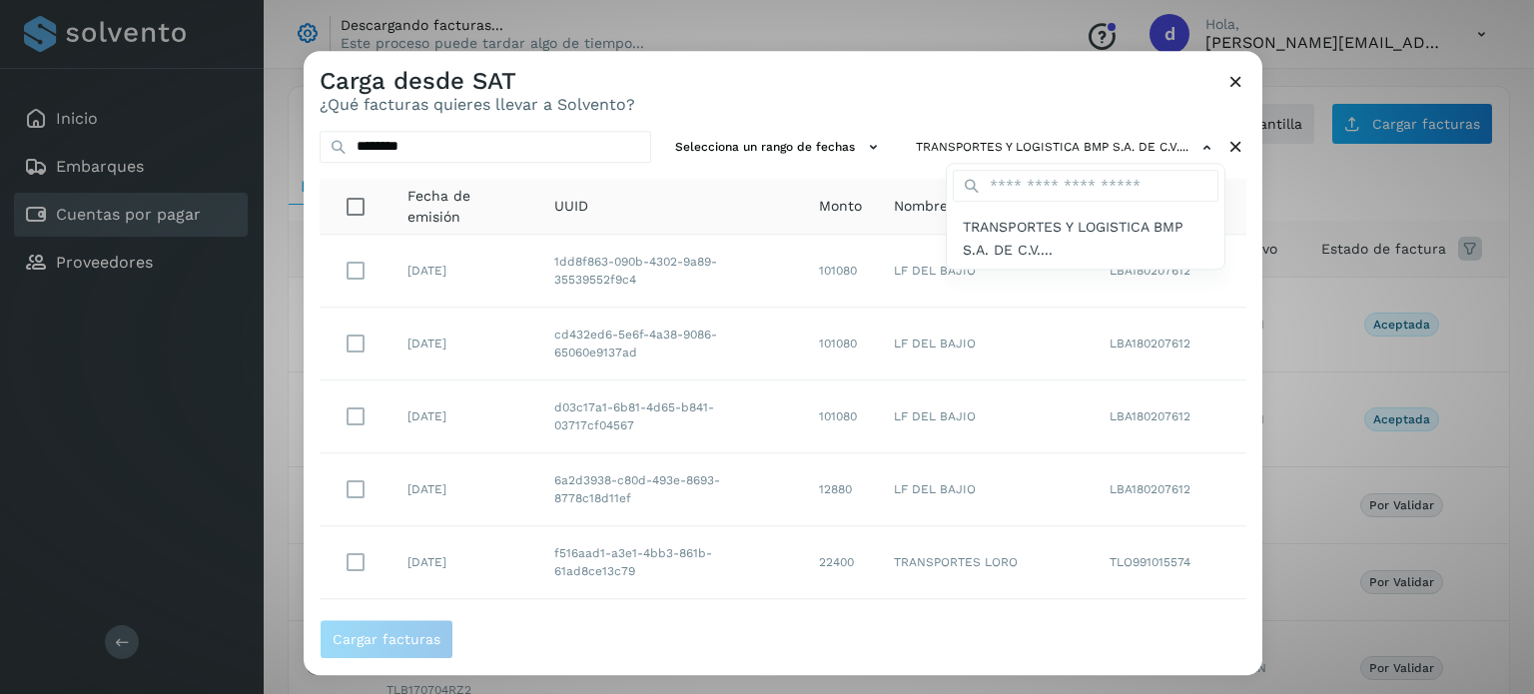
click at [981, 143] on div at bounding box center [1071, 398] width 1534 height 694
click at [1235, 77] on icon at bounding box center [1236, 81] width 21 height 21
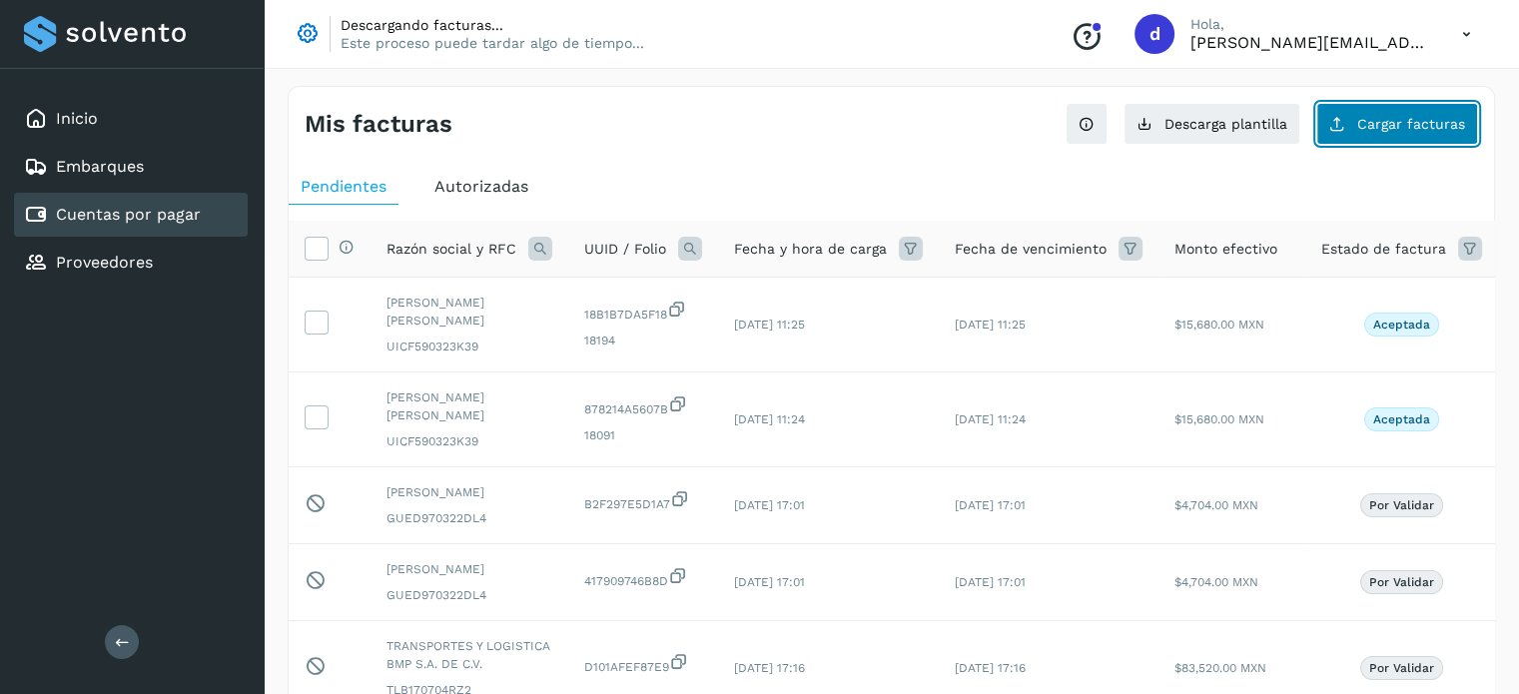
click at [1367, 117] on span "Cargar facturas" at bounding box center [1411, 124] width 108 height 14
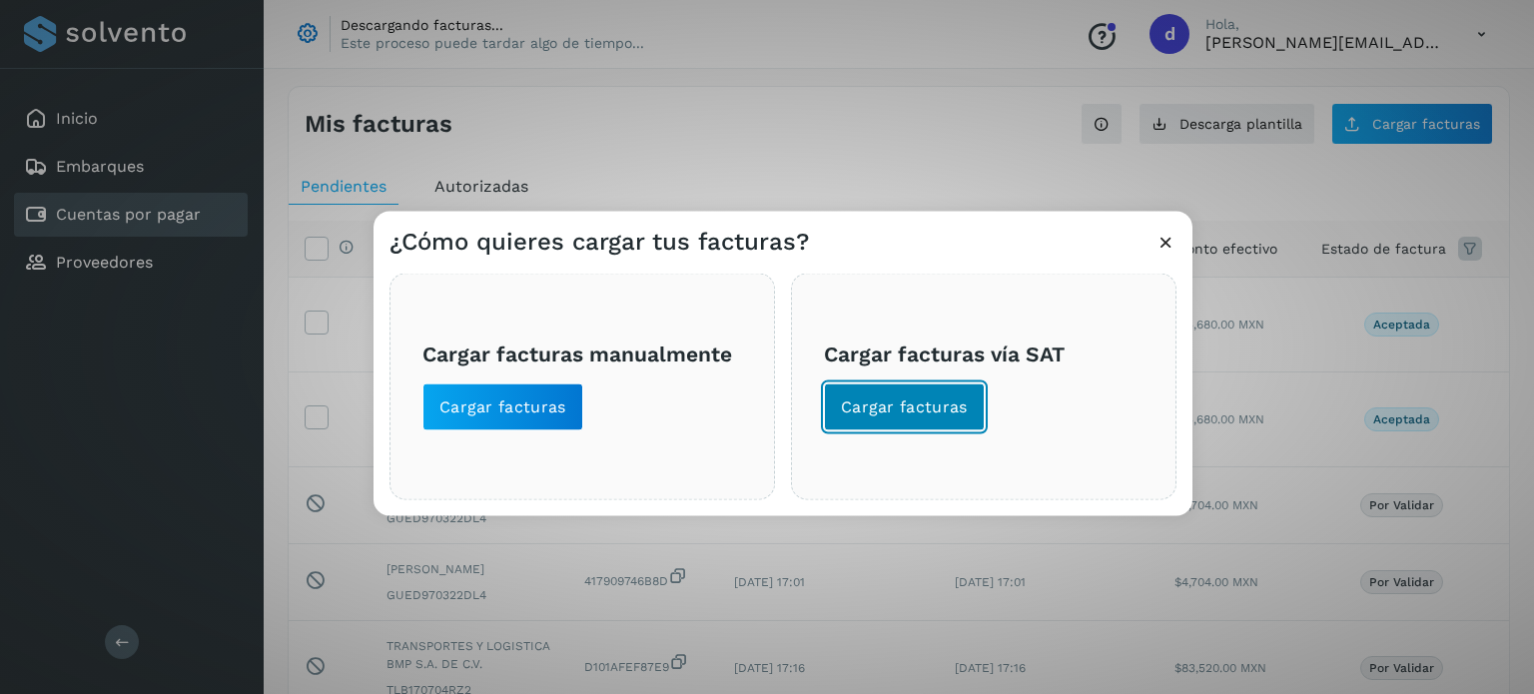
click at [899, 401] on span "Cargar facturas" at bounding box center [904, 407] width 127 height 22
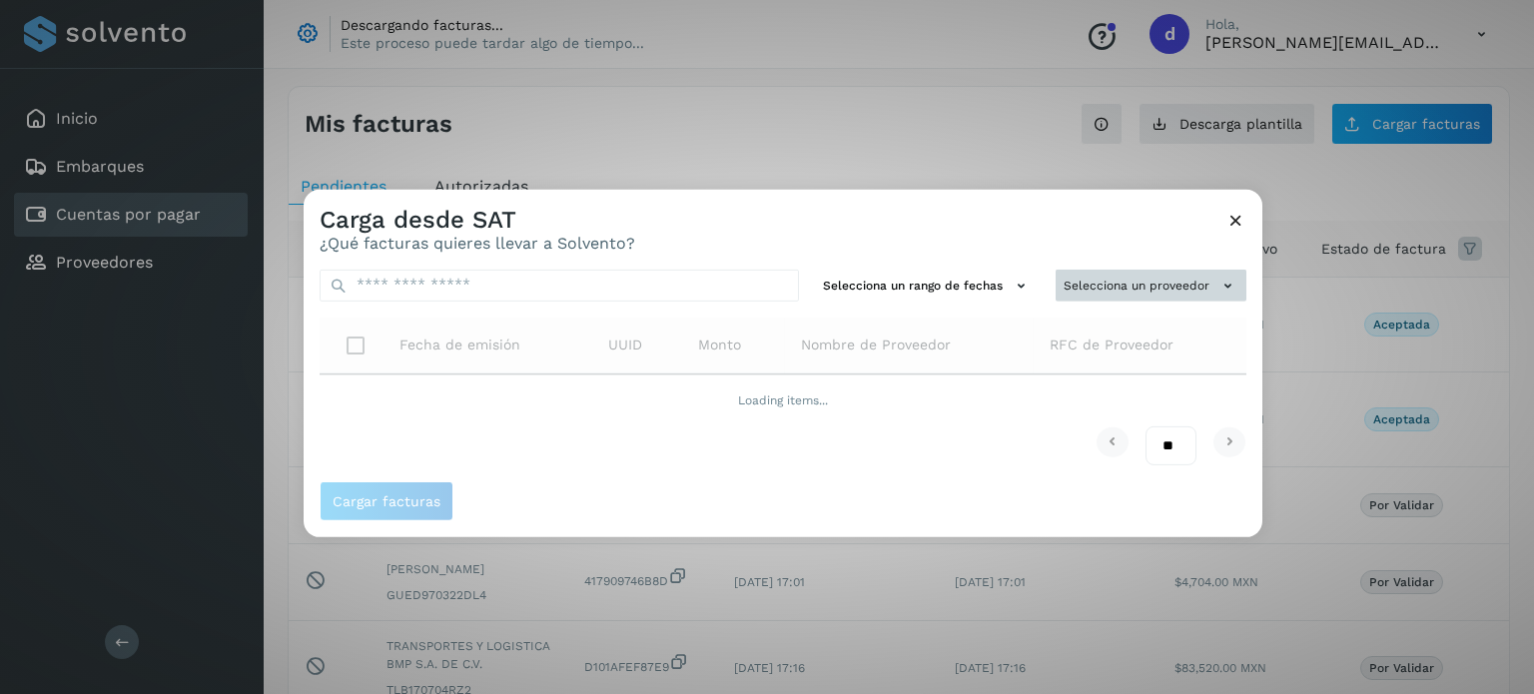
click at [1127, 277] on button "Selecciona un proveedor" at bounding box center [1151, 285] width 191 height 33
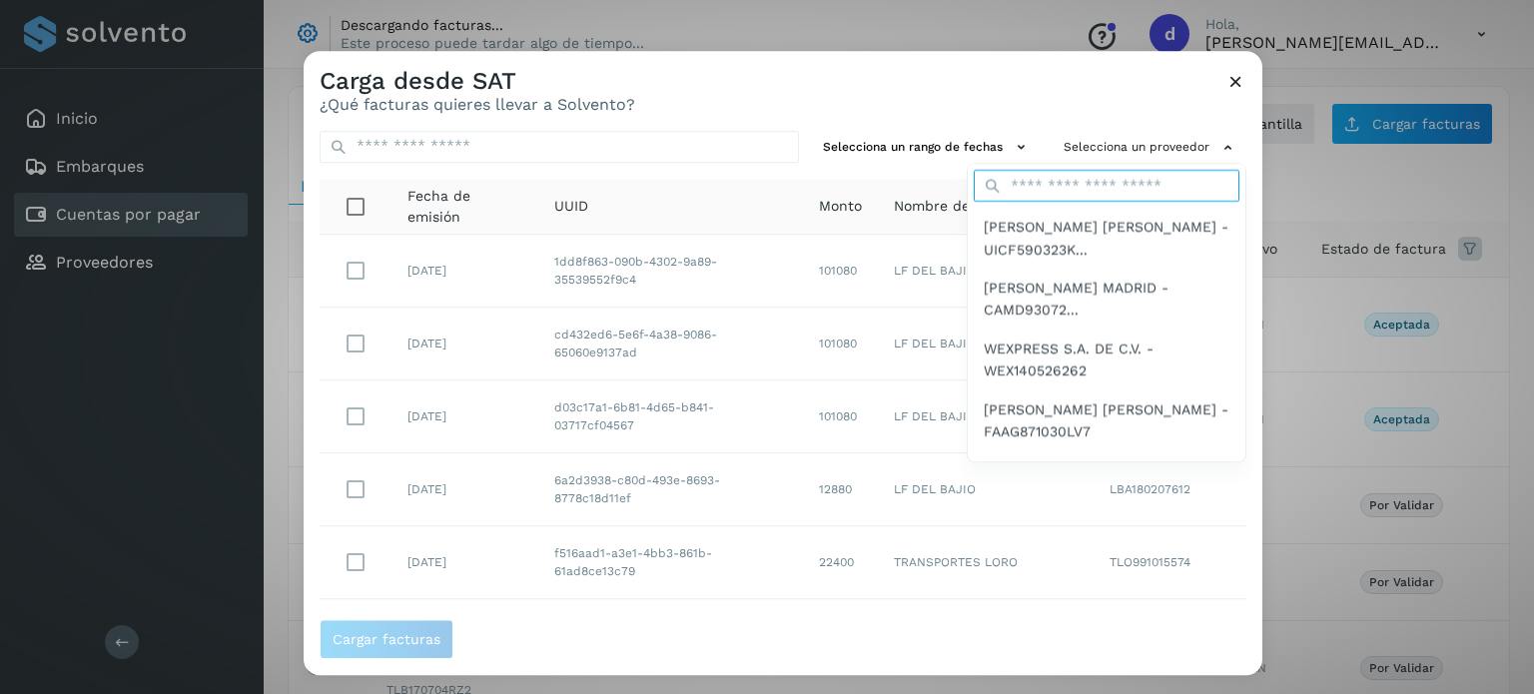
click at [1071, 191] on input "text" at bounding box center [1107, 187] width 266 height 32
type input "***"
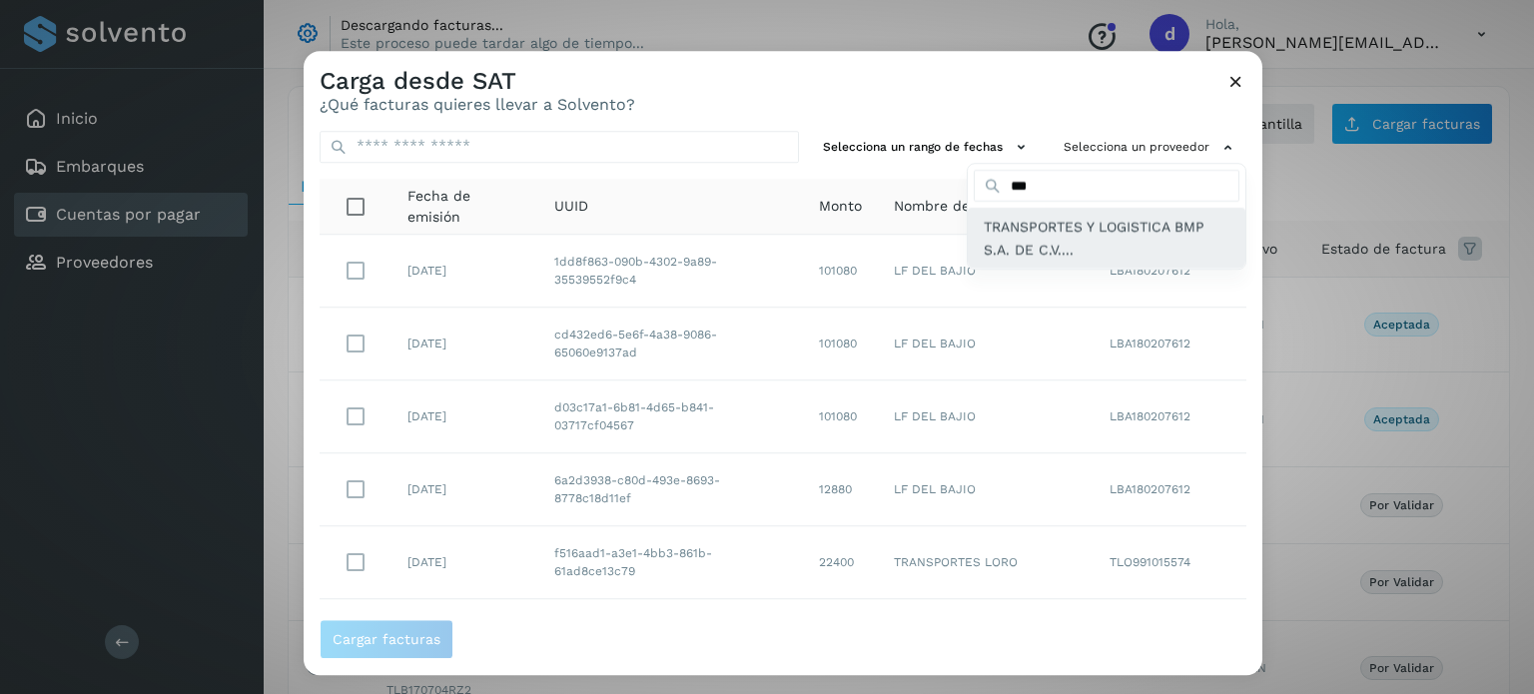
click at [1043, 220] on span "TRANSPORTES Y LOGISTICA BMP S.A. DE C.V...." at bounding box center [1107, 239] width 246 height 45
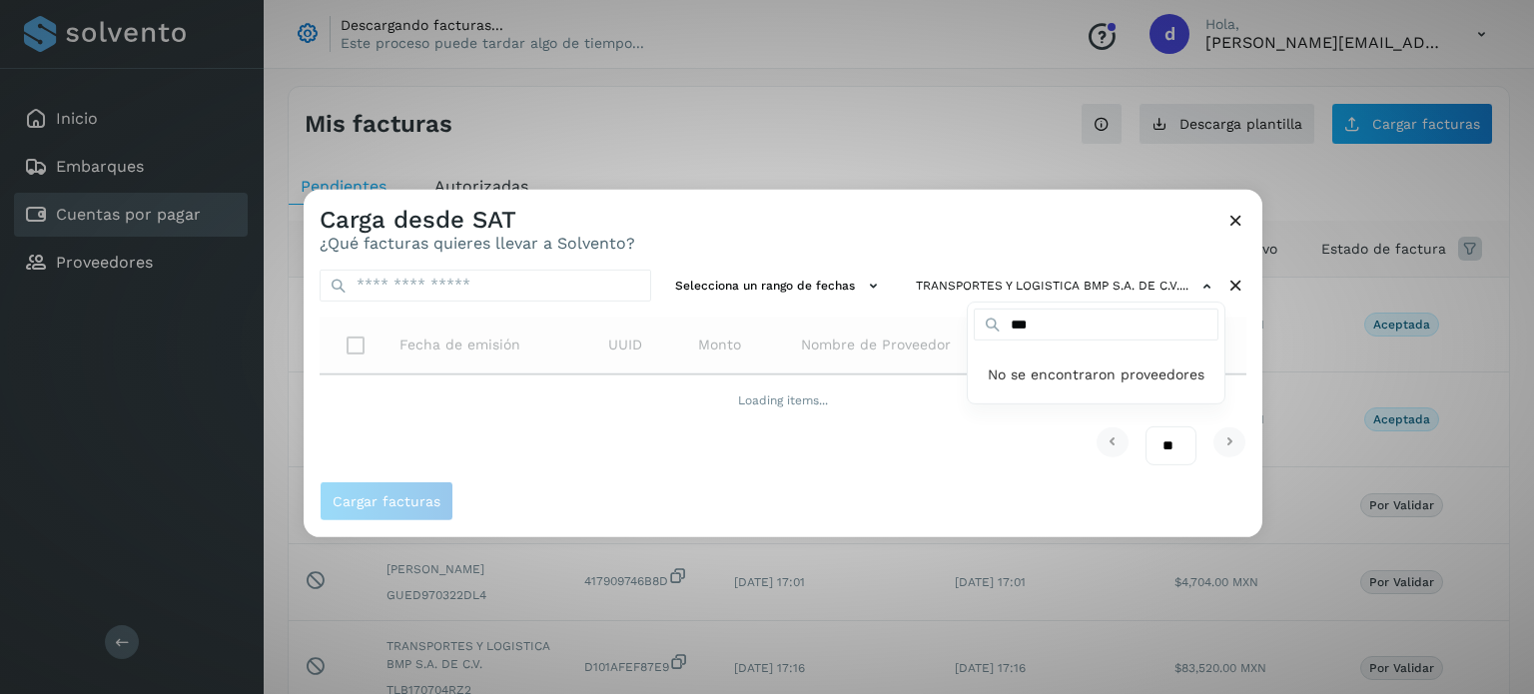
click at [732, 215] on div at bounding box center [1071, 536] width 1534 height 694
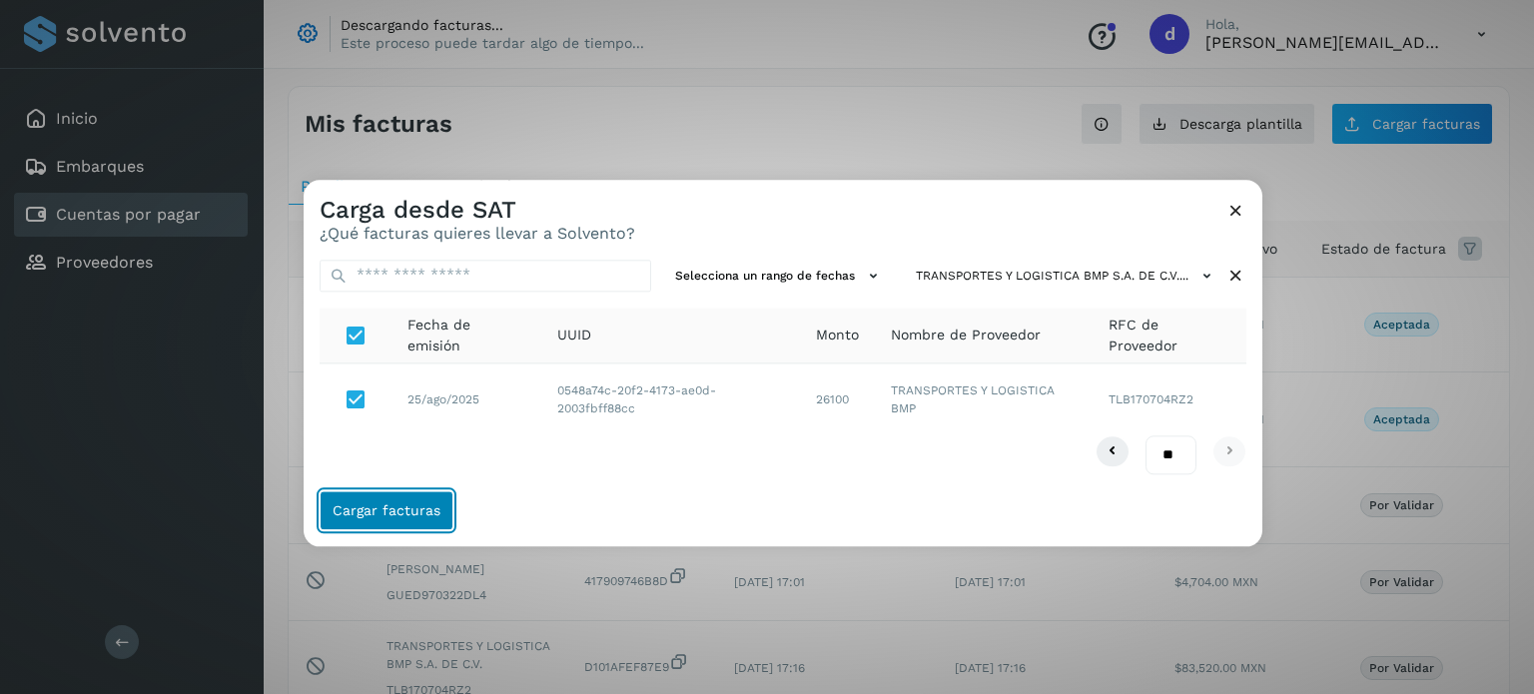
click at [425, 504] on span "Cargar facturas" at bounding box center [387, 510] width 108 height 14
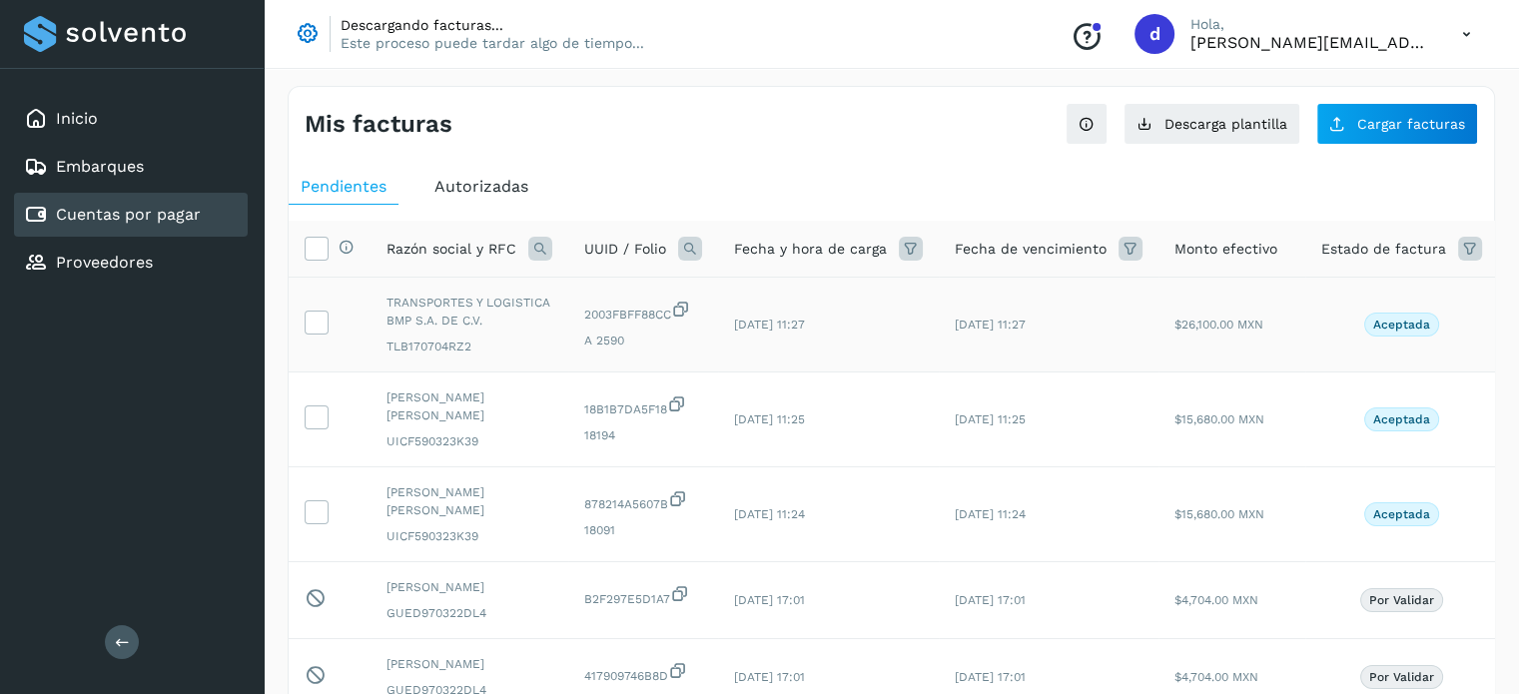
click at [329, 325] on td at bounding box center [330, 325] width 82 height 95
click at [323, 323] on icon at bounding box center [316, 321] width 21 height 21
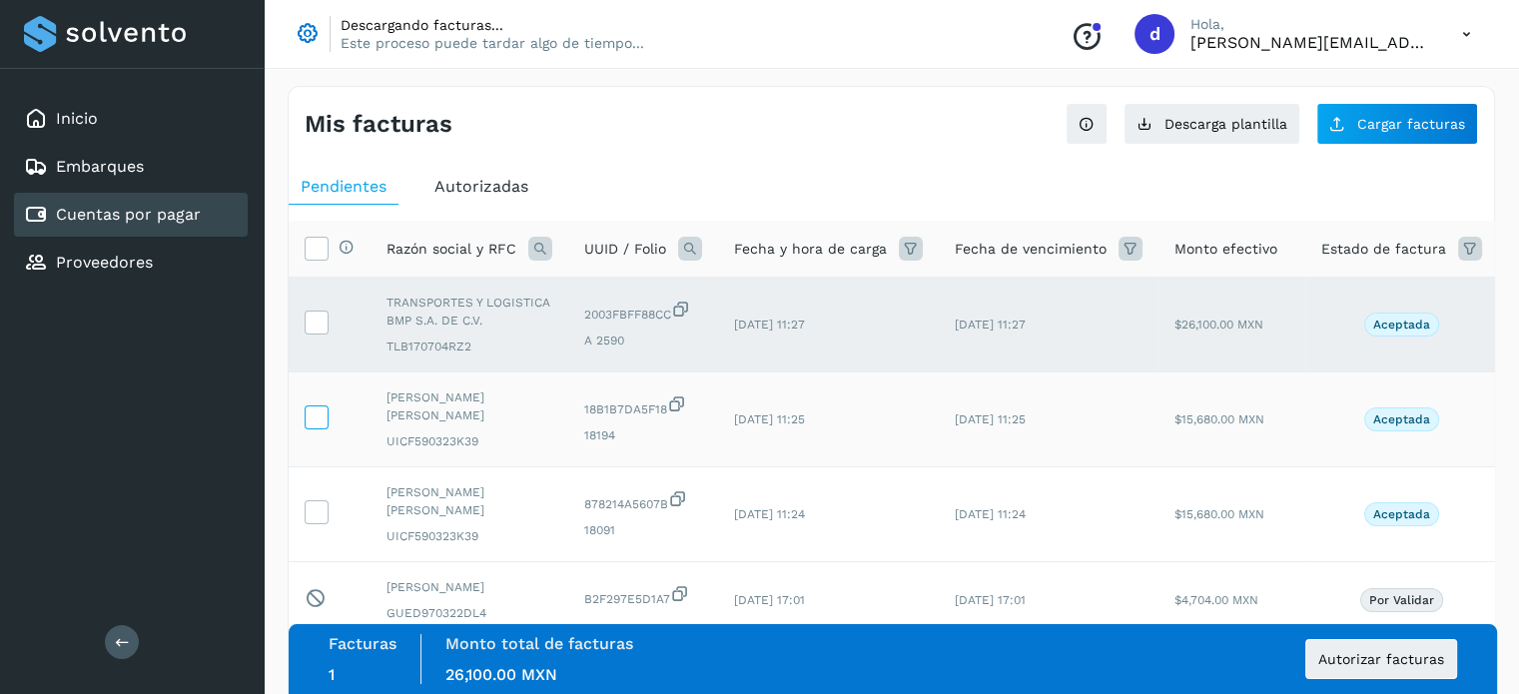
click at [320, 418] on icon at bounding box center [316, 416] width 21 height 21
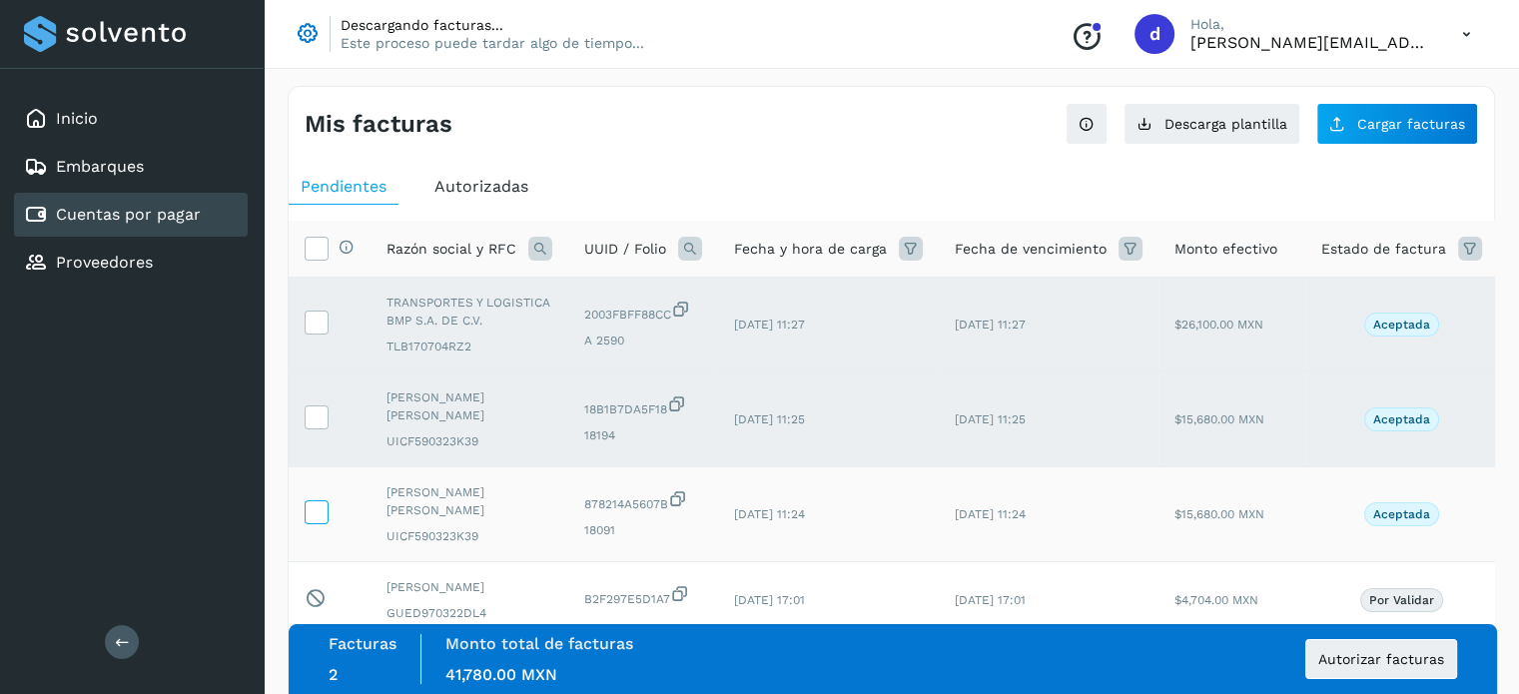
click at [316, 514] on icon at bounding box center [316, 510] width 21 height 21
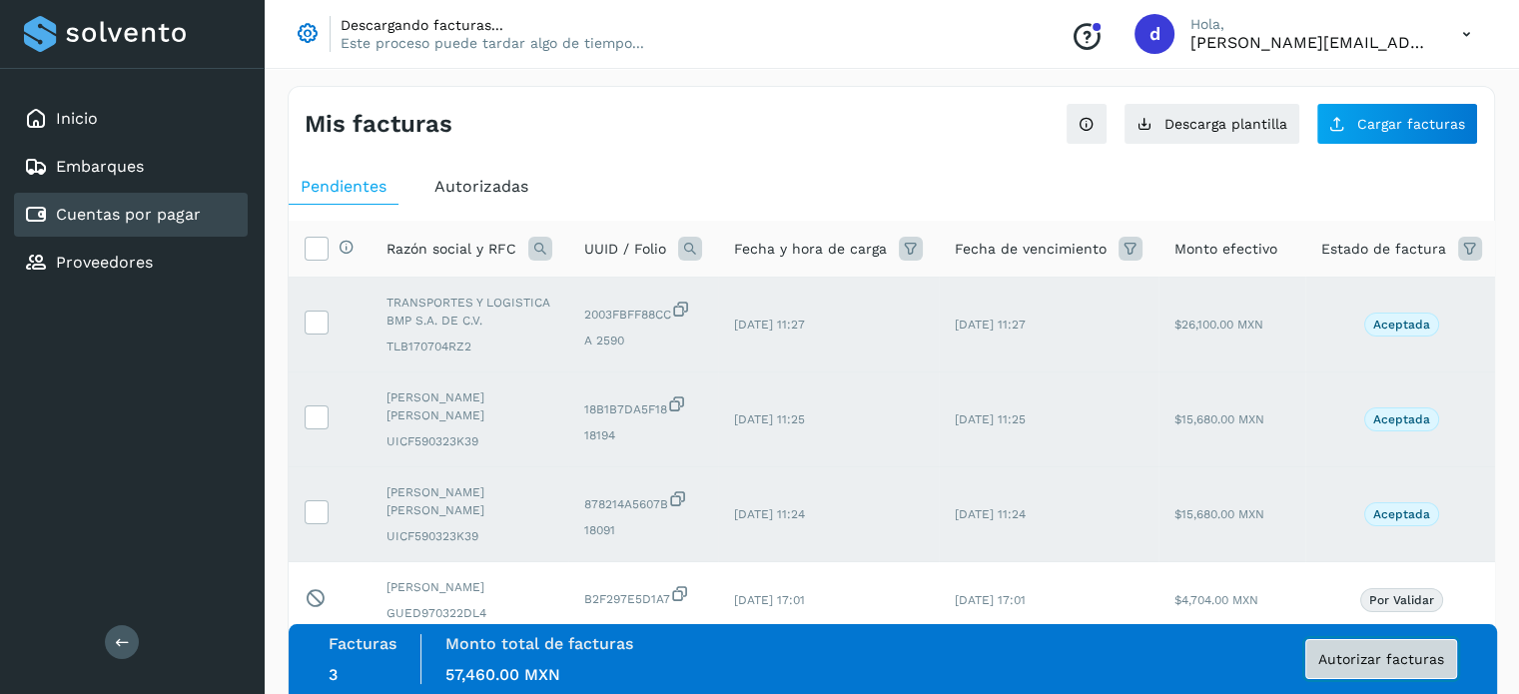
click at [1390, 662] on span "Autorizar facturas" at bounding box center [1381, 659] width 126 height 14
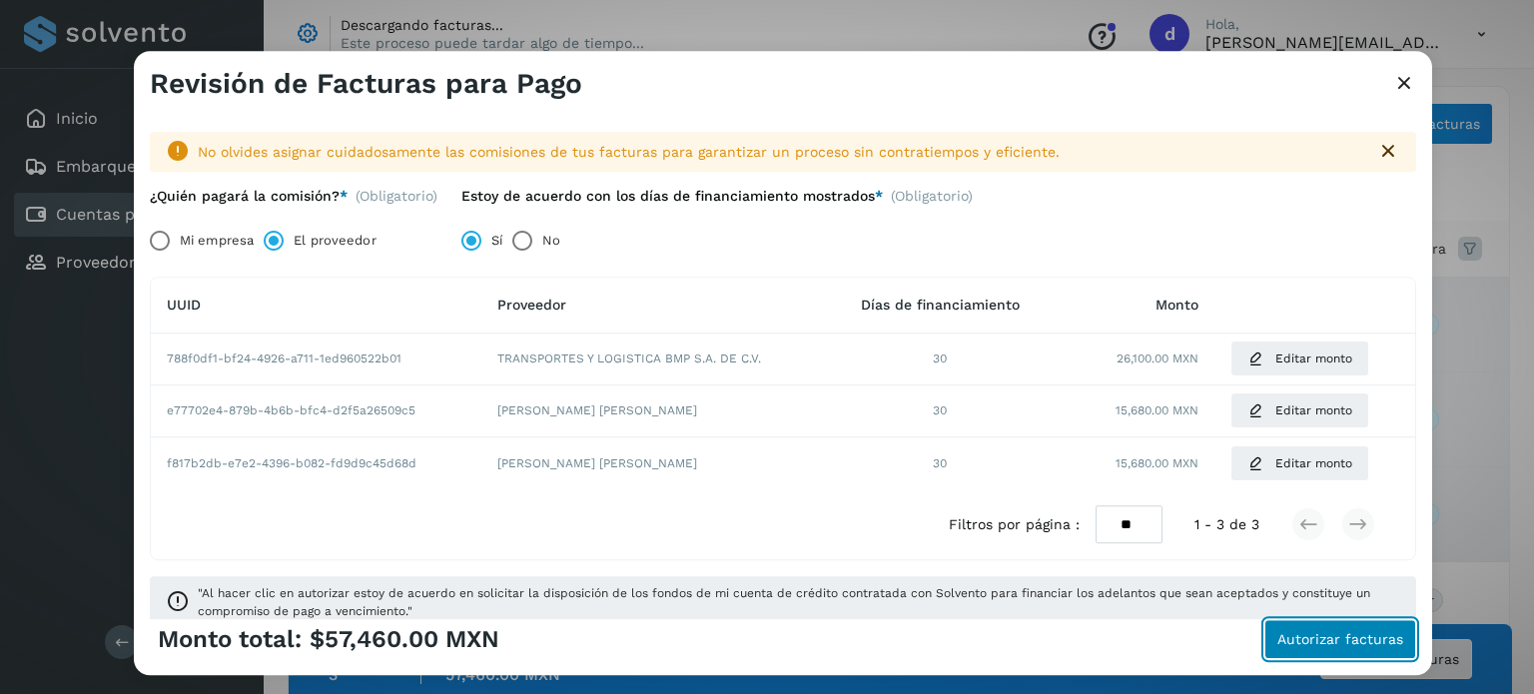
click at [1337, 646] on span "Autorizar facturas" at bounding box center [1340, 639] width 126 height 14
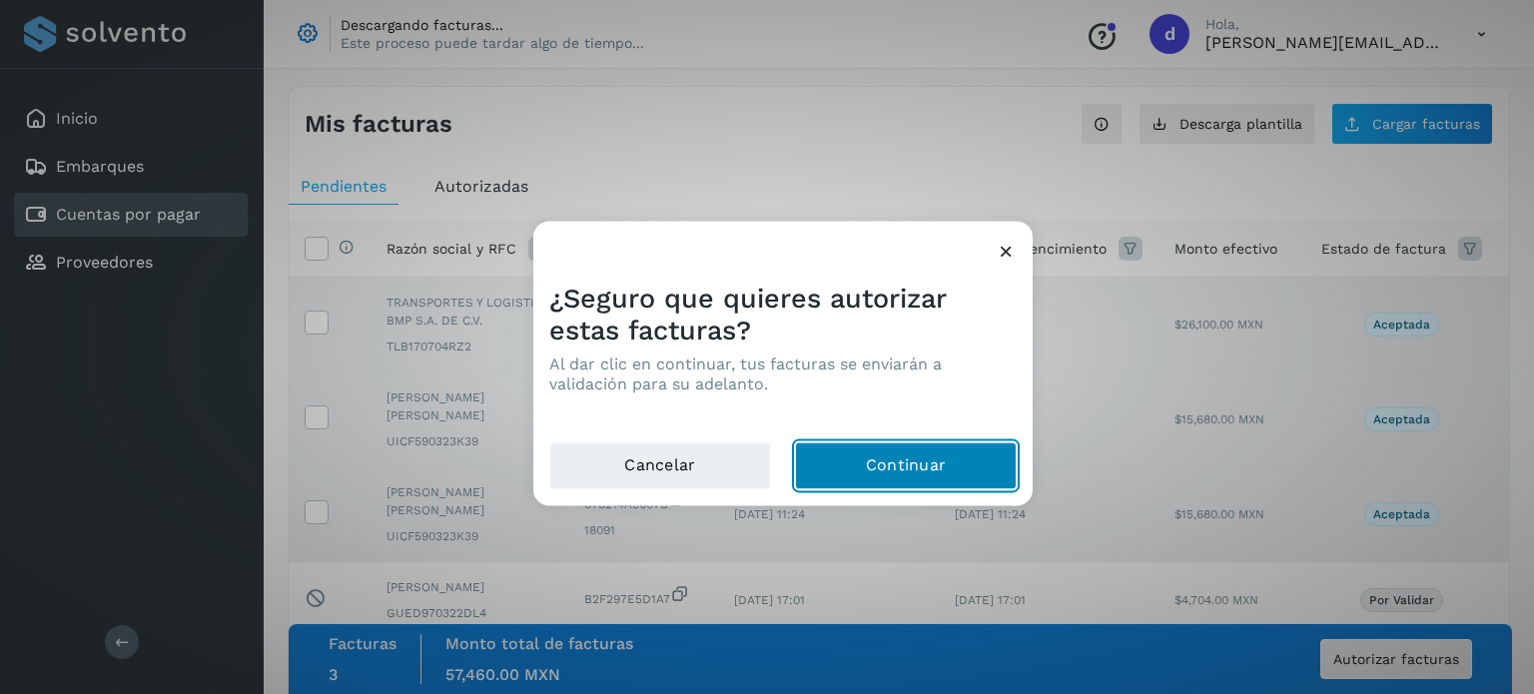
click at [920, 447] on button "Continuar" at bounding box center [906, 465] width 222 height 48
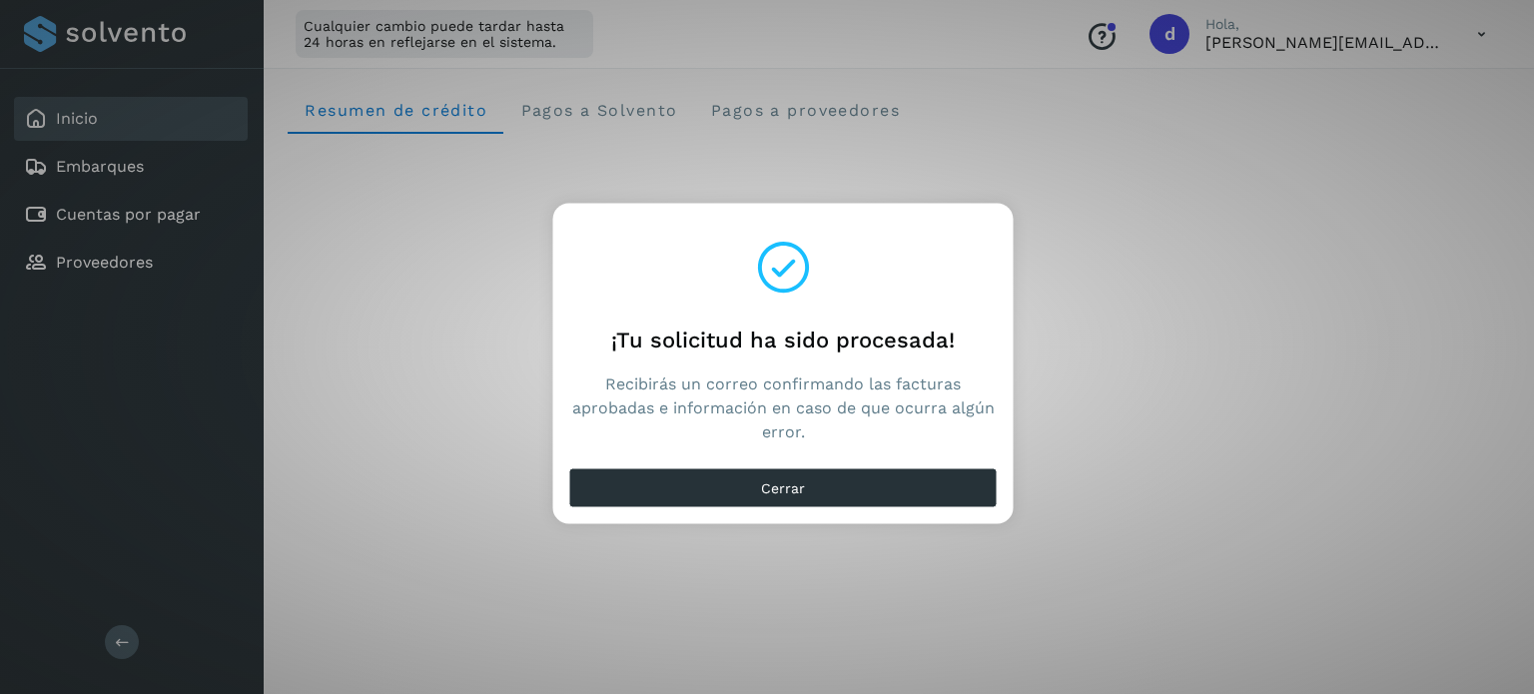
click at [320, 517] on div "¡Tu solicitud ha sido procesada! Recibirás un correo confirmando las facturas a…" at bounding box center [767, 347] width 1534 height 694
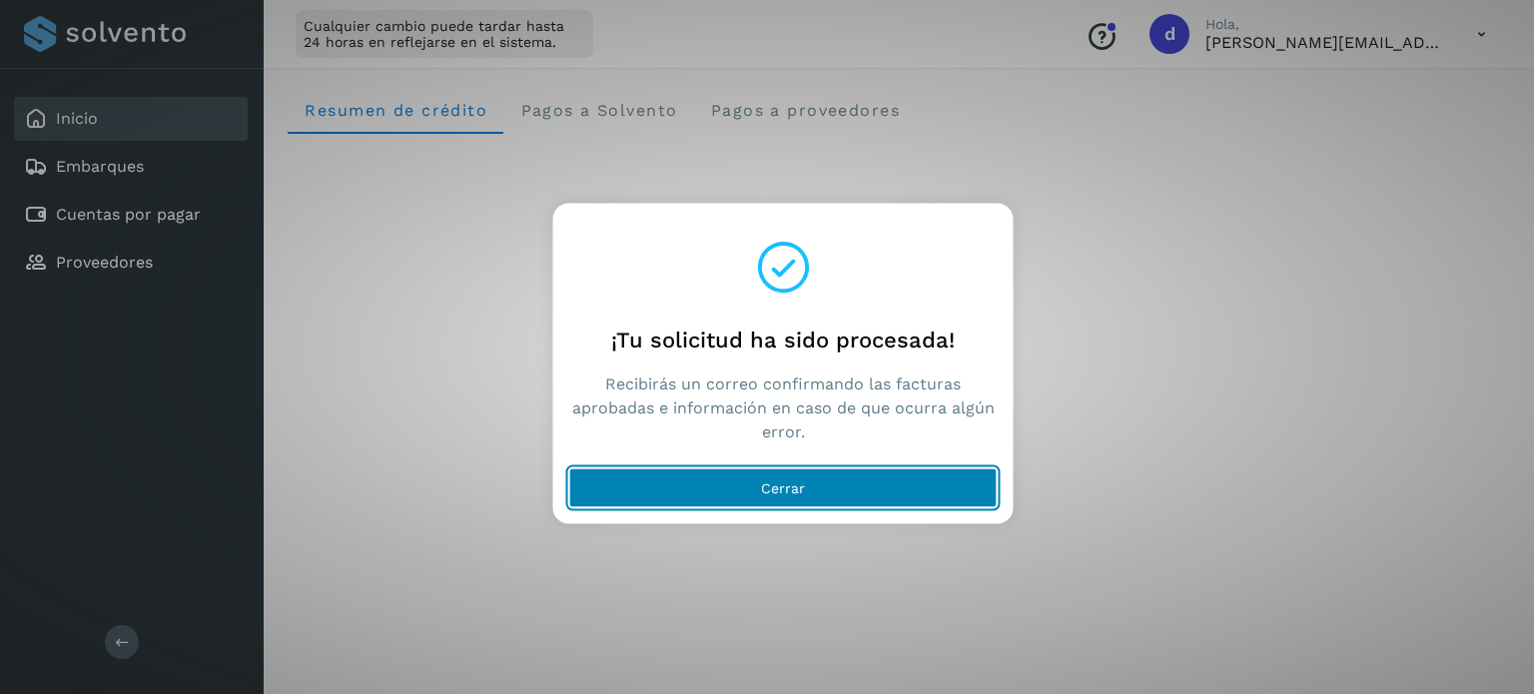
click at [833, 498] on button "Cerrar" at bounding box center [783, 487] width 428 height 40
